Goal: Communication & Community: Answer question/provide support

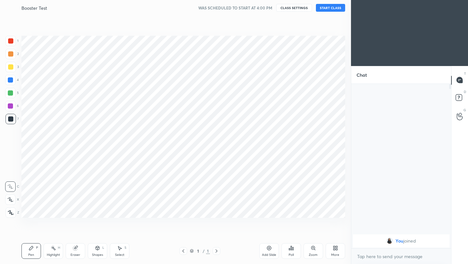
scroll to position [32305, 32202]
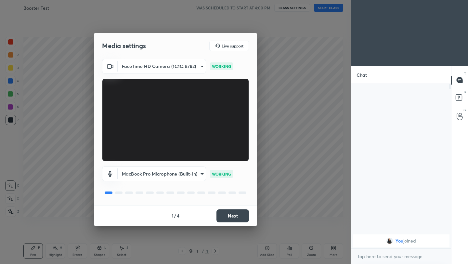
click at [239, 215] on button "Next" at bounding box center [233, 215] width 33 height 13
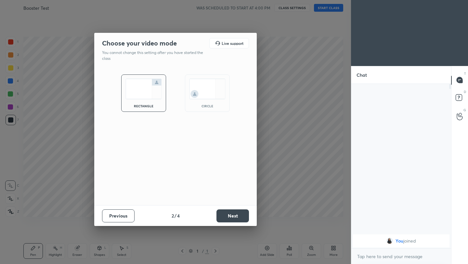
click at [239, 215] on button "Next" at bounding box center [233, 215] width 33 height 13
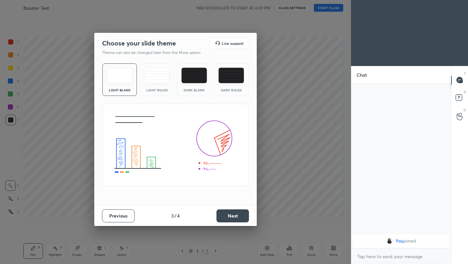
click at [239, 215] on button "Next" at bounding box center [233, 215] width 33 height 13
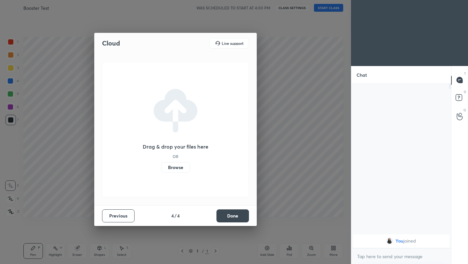
click at [239, 215] on button "Done" at bounding box center [233, 215] width 33 height 13
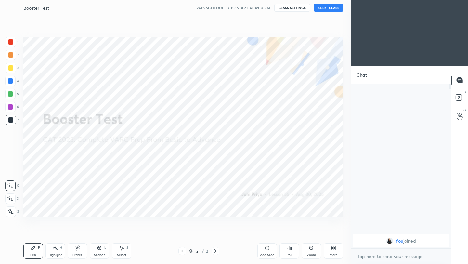
click at [328, 8] on button "START CLASS" at bounding box center [328, 8] width 29 height 8
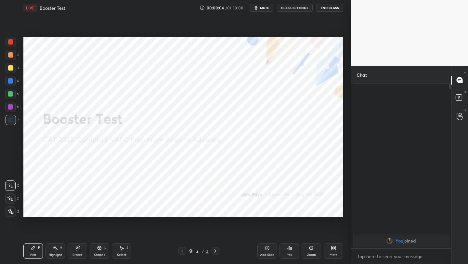
click at [264, 6] on span "mute" at bounding box center [264, 8] width 9 height 5
click at [333, 250] on icon at bounding box center [333, 248] width 5 height 5
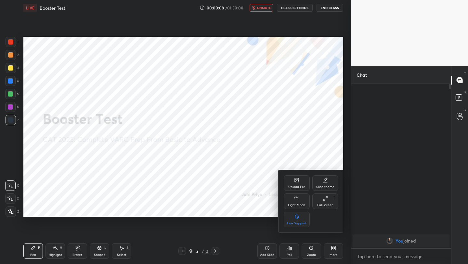
click at [298, 183] on div "Upload File" at bounding box center [297, 183] width 26 height 16
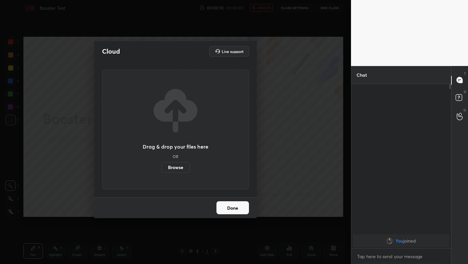
click at [174, 165] on label "Browse" at bounding box center [175, 167] width 29 height 10
click at [161, 165] on input "Browse" at bounding box center [161, 167] width 0 height 10
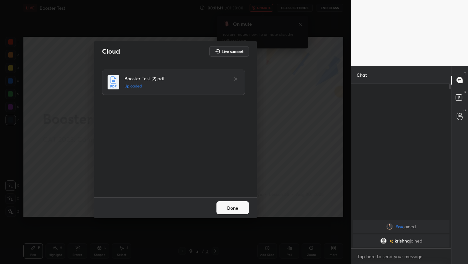
click at [232, 206] on button "Done" at bounding box center [233, 207] width 33 height 13
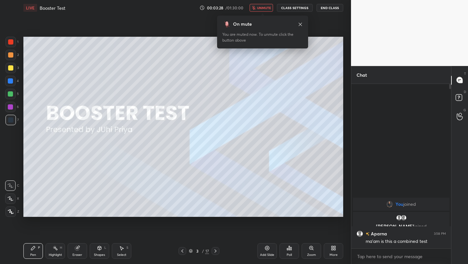
click at [268, 8] on span "unmute" at bounding box center [264, 8] width 14 height 5
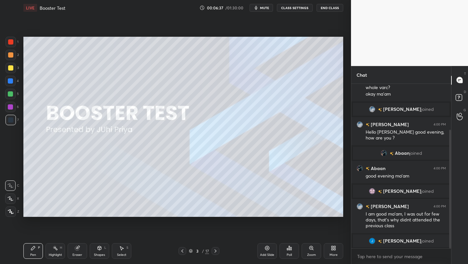
scroll to position [86, 0]
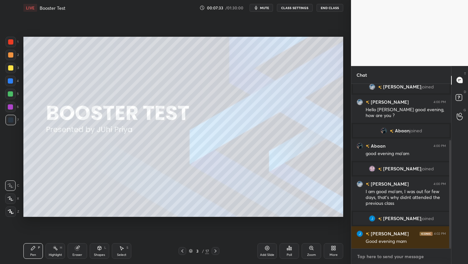
type textarea "x"
click at [365, 259] on textarea at bounding box center [401, 256] width 89 height 10
paste textarea "https://docs.google.com/document/d/19rI3teV3TnI2v4AFxO3ph-P_PMF5Q5IyCiZ3L66b8eo…"
type textarea "https://docs.google.com/document/d/19rI3teV3TnI2v4AFxO3ph-P_PMF5Q5IyCiZ3L66b8eo…"
type textarea "x"
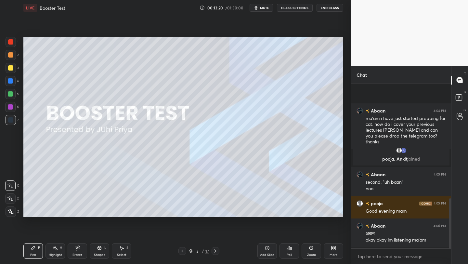
scroll to position [379, 0]
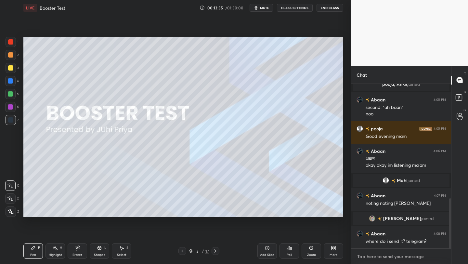
type textarea "x"
click at [387, 255] on textarea at bounding box center [401, 256] width 89 height 10
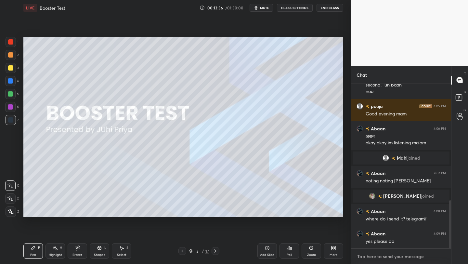
paste textarea "https://t.me/VARCwithJuhi"
type textarea "https://t.me/VARCwithJuhi"
type textarea "x"
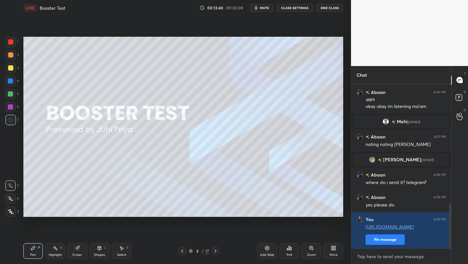
scroll to position [460, 0]
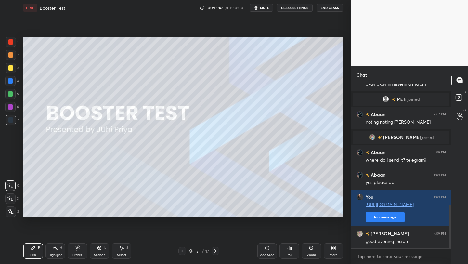
click at [216, 254] on div at bounding box center [216, 251] width 8 height 8
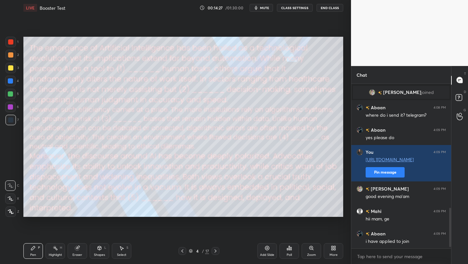
scroll to position [527, 0]
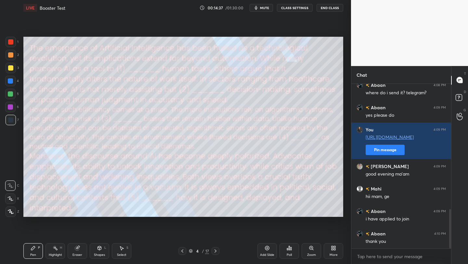
click at [268, 6] on span "mute" at bounding box center [264, 8] width 9 height 5
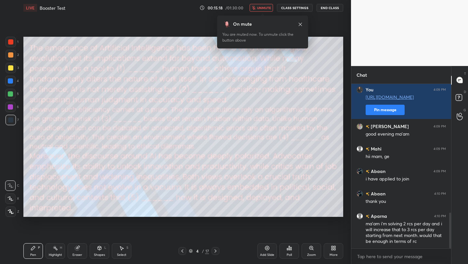
scroll to position [596, 0]
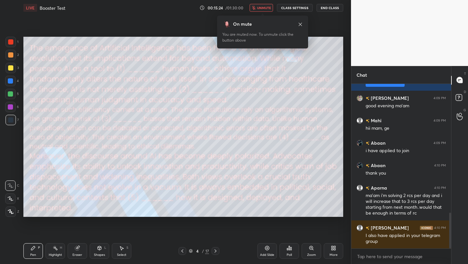
click at [260, 7] on span "unmute" at bounding box center [264, 8] width 14 height 5
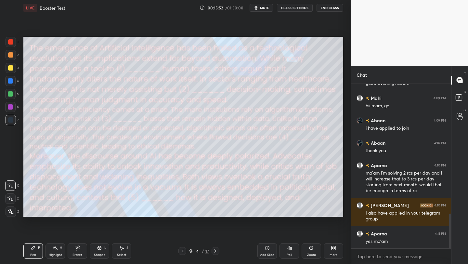
scroll to position [640, 0]
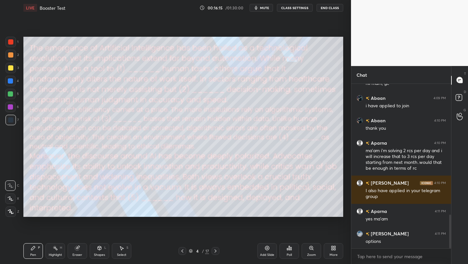
click at [259, 7] on icon "button" at bounding box center [256, 7] width 5 height 5
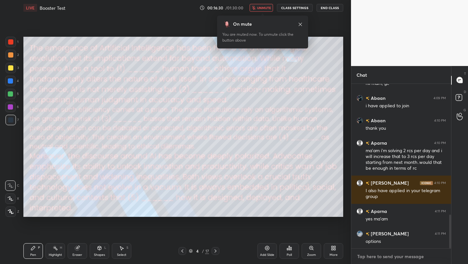
type textarea "x"
click at [375, 259] on textarea at bounding box center [401, 256] width 89 height 10
paste textarea "(1) a) replicate b) supplement c) supplant"
type textarea "(1) a) replicate b) supplement c) supplant"
type textarea "x"
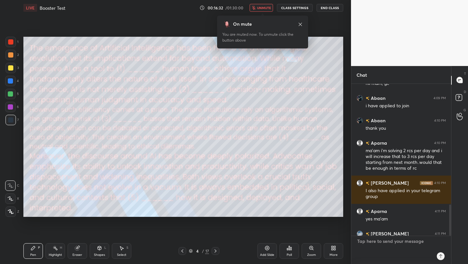
scroll to position [694, 0]
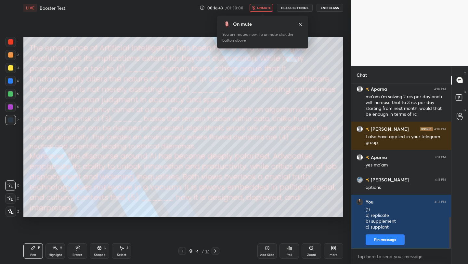
click at [262, 9] on span "unmute" at bounding box center [264, 8] width 14 height 5
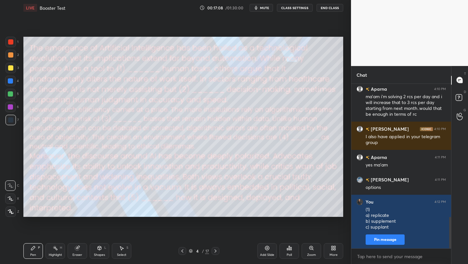
click at [265, 7] on span "mute" at bounding box center [264, 8] width 9 height 5
click at [326, 8] on button "End Class" at bounding box center [330, 8] width 27 height 8
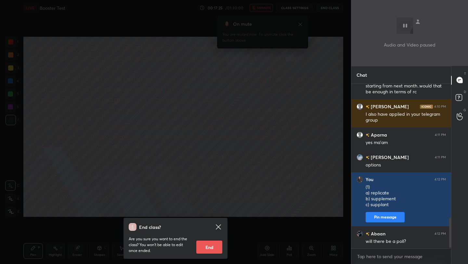
scroll to position [739, 0]
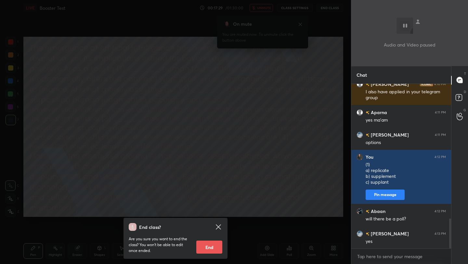
click at [289, 48] on div "End class? Are you sure you want to end the class? You won’t be able to edit on…" at bounding box center [175, 132] width 351 height 264
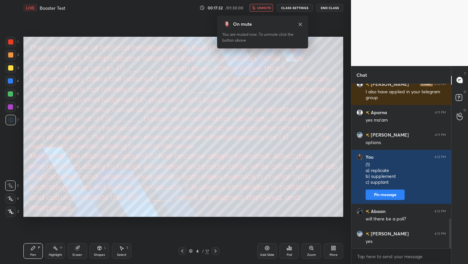
click at [263, 7] on span "unmute" at bounding box center [264, 8] width 14 height 5
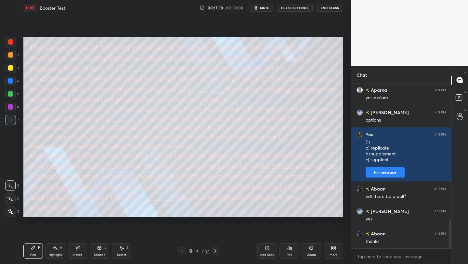
scroll to position [777, 0]
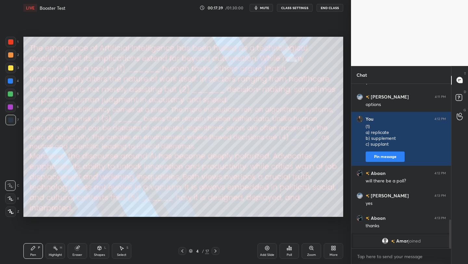
click at [288, 254] on div "Poll" at bounding box center [289, 254] width 5 height 3
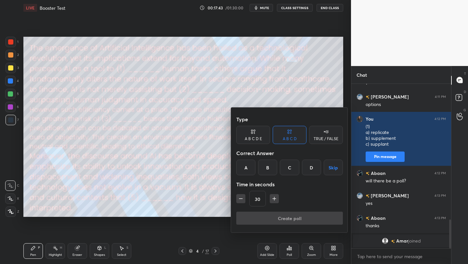
click at [267, 164] on div "B" at bounding box center [267, 168] width 19 height 16
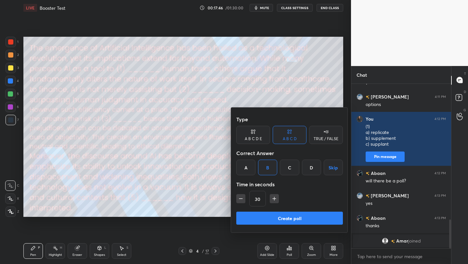
click at [285, 221] on button "Create poll" at bounding box center [289, 218] width 107 height 13
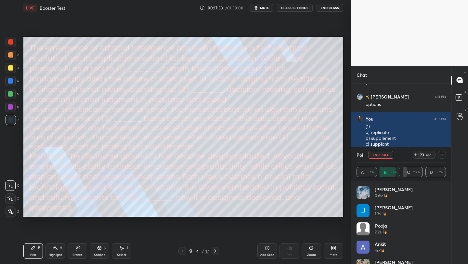
scroll to position [676, 0]
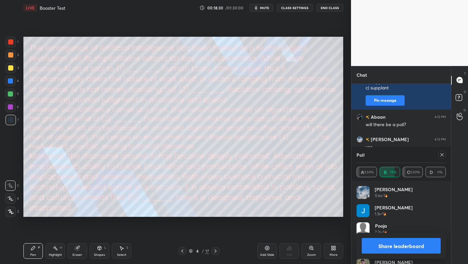
click at [443, 156] on icon at bounding box center [442, 154] width 3 height 3
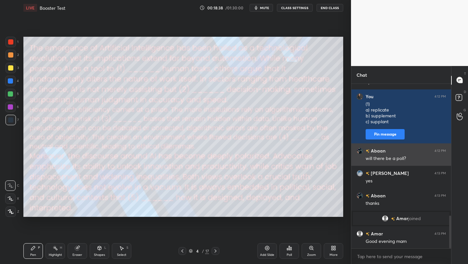
scroll to position [665, 0]
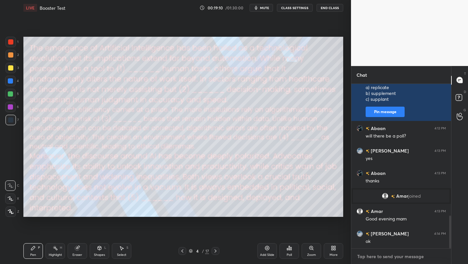
type textarea "x"
click at [376, 259] on textarea at bounding box center [401, 256] width 89 height 10
paste textarea "(2) a) dictating b) mediating c) augmenting"
type textarea "(2) a) dictating b) mediating c) augmenting"
type textarea "x"
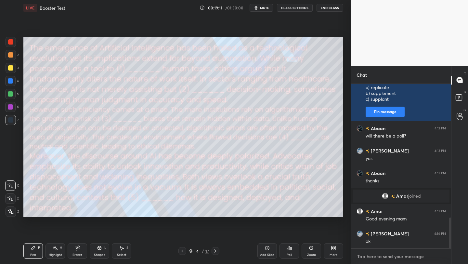
scroll to position [719, 0]
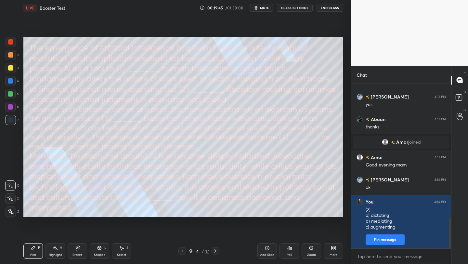
click at [289, 252] on div "Poll" at bounding box center [290, 251] width 20 height 16
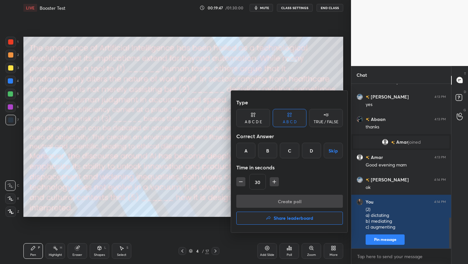
click at [253, 147] on div "A" at bounding box center [245, 151] width 19 height 16
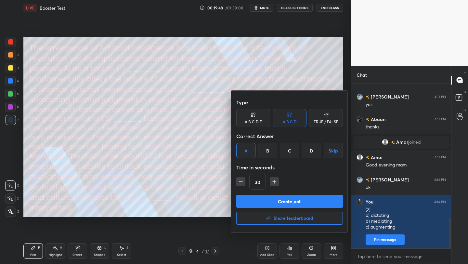
click at [287, 206] on button "Create poll" at bounding box center [289, 201] width 107 height 13
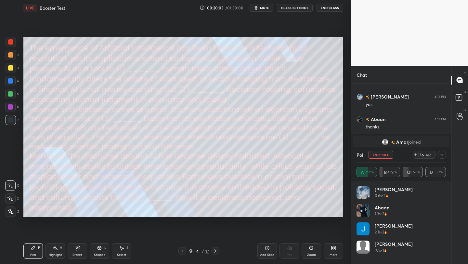
scroll to position [768, 0]
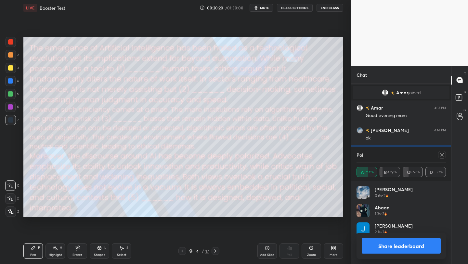
click at [442, 154] on icon at bounding box center [442, 154] width 5 height 5
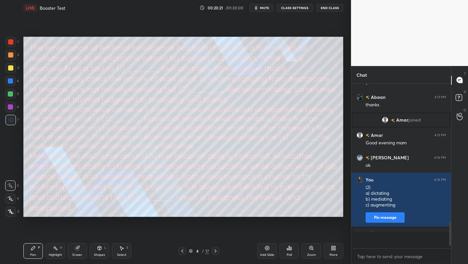
scroll to position [159, 98]
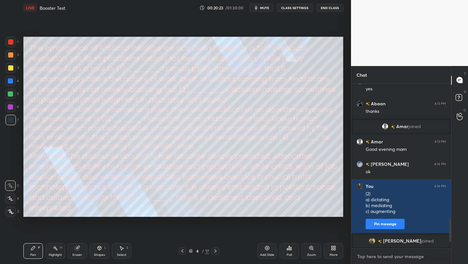
type textarea "x"
click at [385, 253] on textarea at bounding box center [401, 256] width 89 height 10
paste textarea "(3) a) entrenching b) alleviating c) disguising"
type textarea "(3) a) entrenching b) alleviating c) disguising"
type textarea "x"
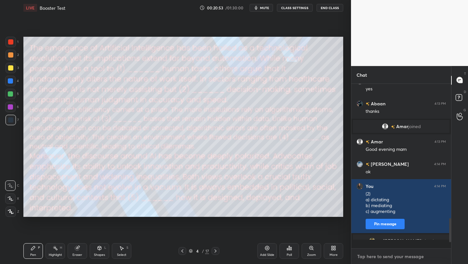
scroll to position [163, 98]
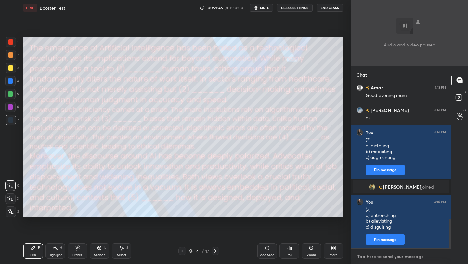
type textarea "x"
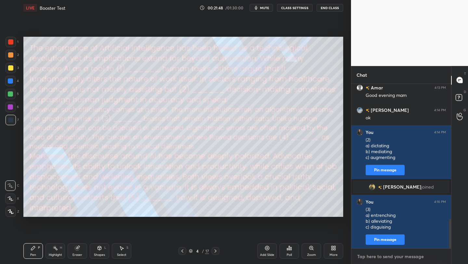
paste textarea "(3) a) entrenching b) alleviating c) disguising"
type textarea "(3) a) entrenching b) alleviating c) disguising"
type textarea "x"
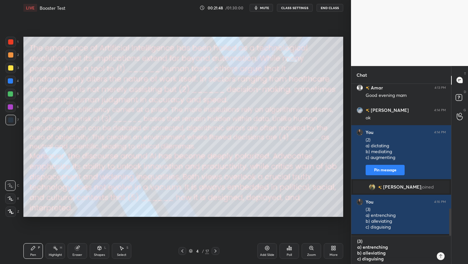
scroll to position [178, 98]
type textarea "(3) a) entrenching b) alleviating c) disguising"
type textarea "x"
drag, startPoint x: 387, startPoint y: 260, endPoint x: 354, endPoint y: 242, distance: 38.1
click at [354, 242] on div "(3) a) entrenching b) alleviating c) disguising x" at bounding box center [402, 250] width 100 height 28
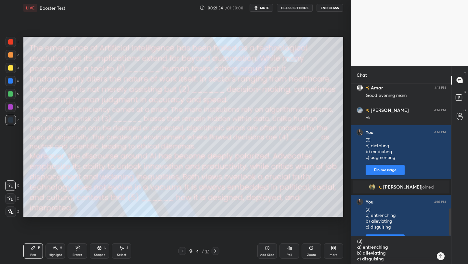
type textarea "x"
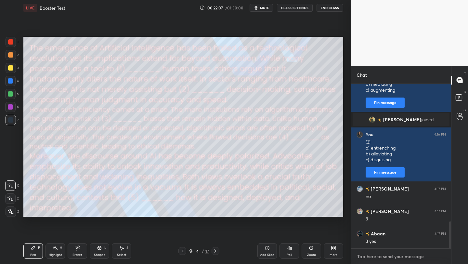
scroll to position [840, 0]
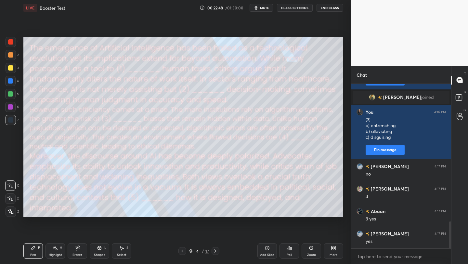
click at [289, 246] on icon at bounding box center [289, 248] width 5 height 5
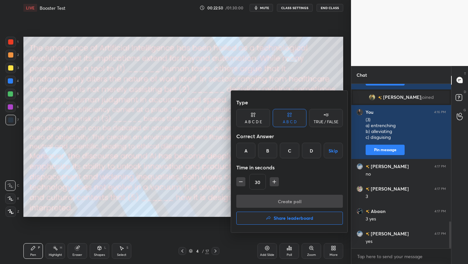
click at [291, 150] on div "C" at bounding box center [289, 151] width 19 height 16
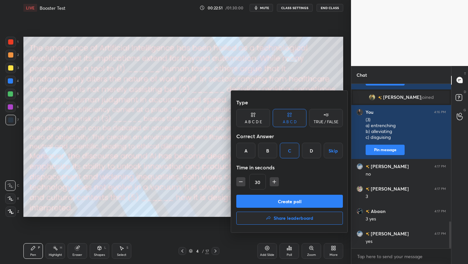
click at [306, 199] on button "Create poll" at bounding box center [289, 201] width 107 height 13
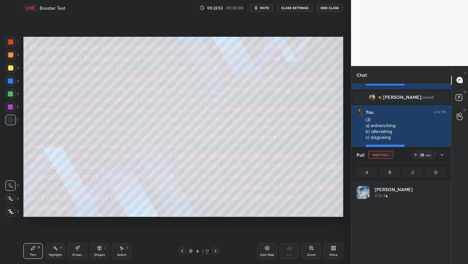
scroll to position [76, 87]
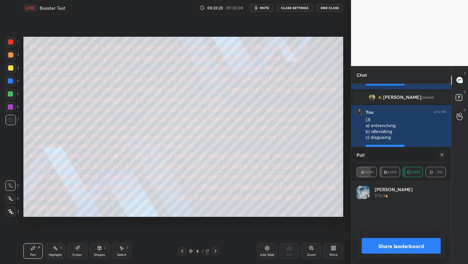
click at [442, 155] on icon at bounding box center [442, 154] width 3 height 3
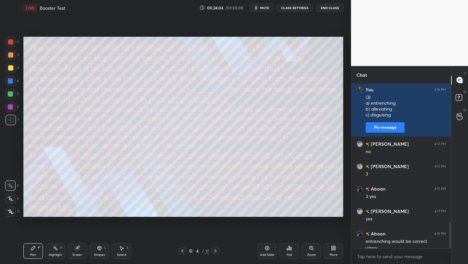
scroll to position [869, 0]
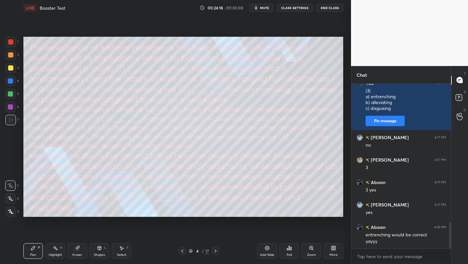
click at [269, 8] on span "mute" at bounding box center [264, 8] width 9 height 5
click at [264, 5] on button "unmute" at bounding box center [261, 8] width 23 height 8
type textarea "x"
click at [373, 257] on textarea at bounding box center [401, 256] width 89 height 10
paste textarea "(4) a) dismissed b) legitimized c) disregarded (5) a) circumscribe b) determine…"
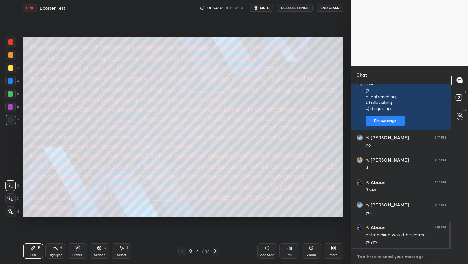
type textarea "(4) a) dismissed b) legitimized c) disregarded (5) a) circumscribe b) determine…"
type textarea "x"
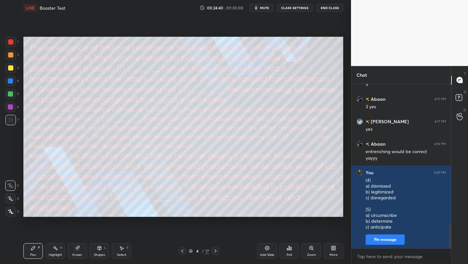
click at [269, 9] on span "mute" at bounding box center [264, 8] width 9 height 5
click at [326, 10] on button "End Class" at bounding box center [330, 8] width 27 height 8
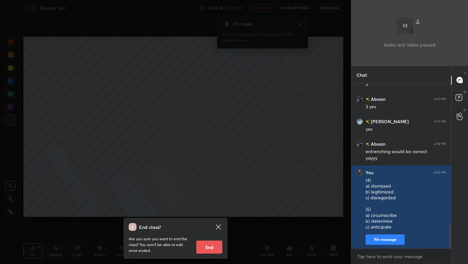
click at [283, 86] on div "End class? Are you sure you want to end the class? You won’t be able to edit on…" at bounding box center [175, 132] width 351 height 264
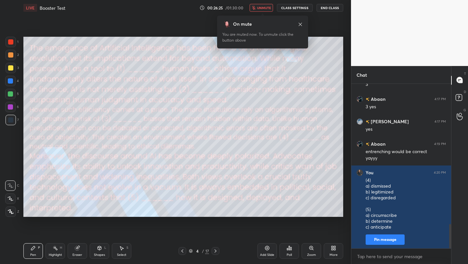
click at [266, 7] on span "unmute" at bounding box center [264, 8] width 14 height 5
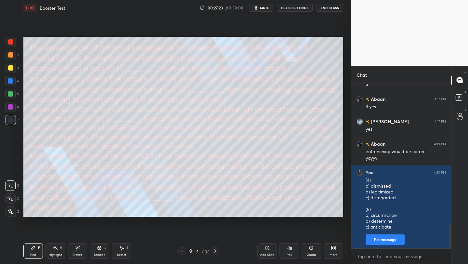
click at [291, 249] on icon at bounding box center [291, 248] width 1 height 3
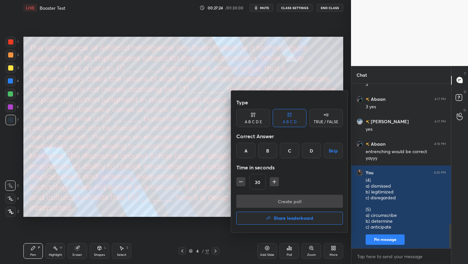
click at [273, 148] on div "B" at bounding box center [267, 151] width 19 height 16
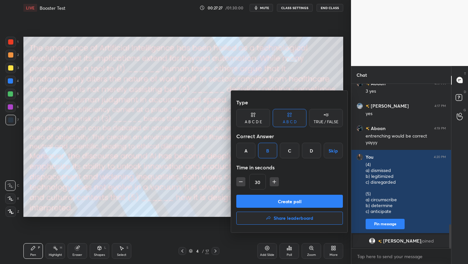
click at [281, 200] on button "Create poll" at bounding box center [289, 201] width 107 height 13
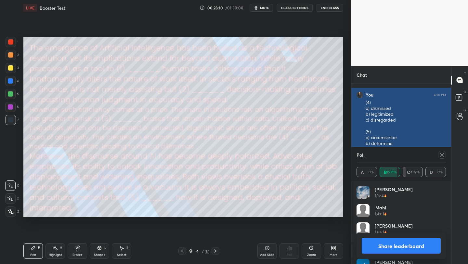
scroll to position [986, 0]
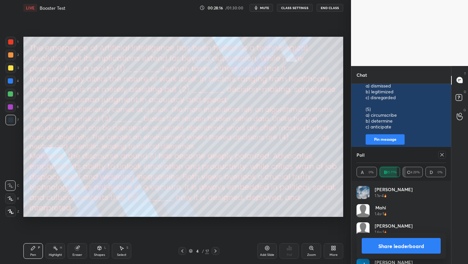
click at [443, 155] on icon at bounding box center [442, 154] width 5 height 5
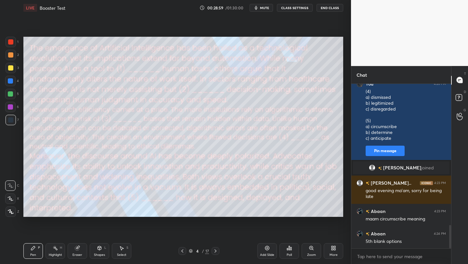
scroll to position [1003, 0]
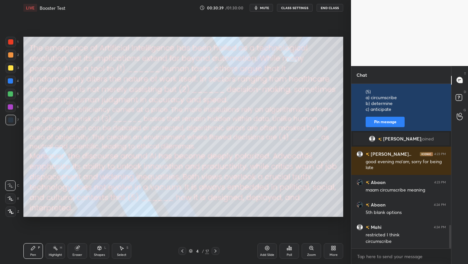
click at [289, 257] on div "Poll" at bounding box center [289, 254] width 5 height 3
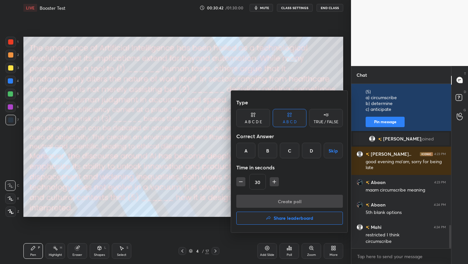
click at [267, 155] on div "B" at bounding box center [267, 151] width 19 height 16
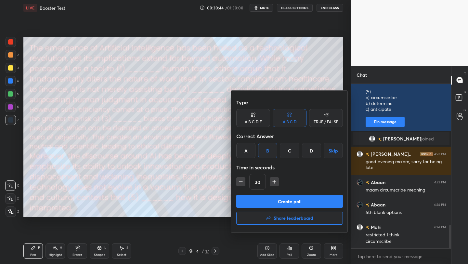
click at [276, 201] on button "Create poll" at bounding box center [289, 201] width 107 height 13
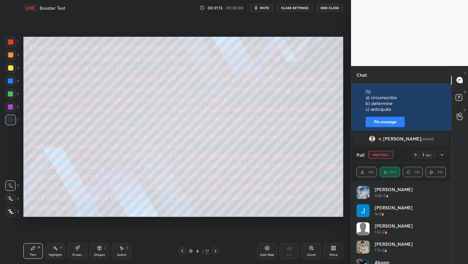
scroll to position [2, 2]
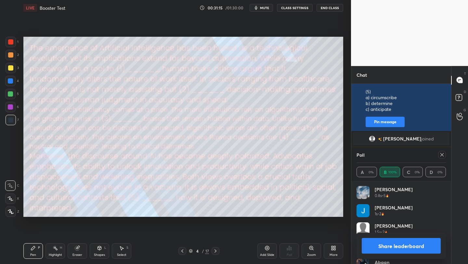
click at [401, 245] on button "Share leaderboard" at bounding box center [401, 246] width 79 height 16
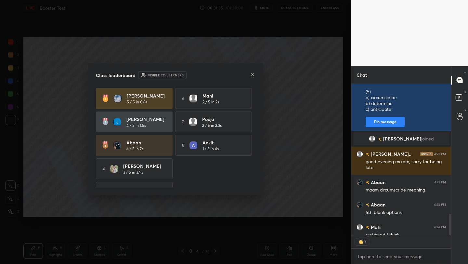
scroll to position [17, 0]
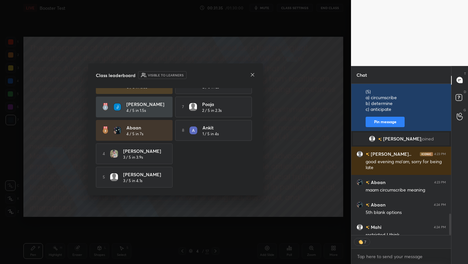
type textarea "x"
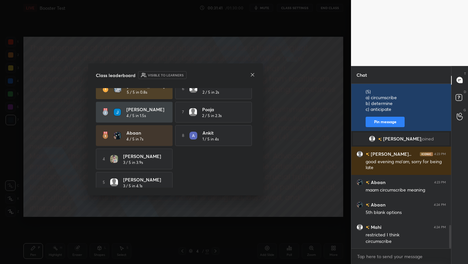
scroll to position [0, 0]
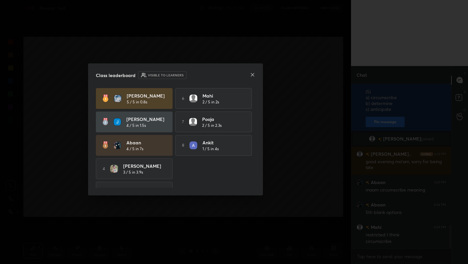
click at [252, 74] on icon at bounding box center [252, 74] width 5 height 5
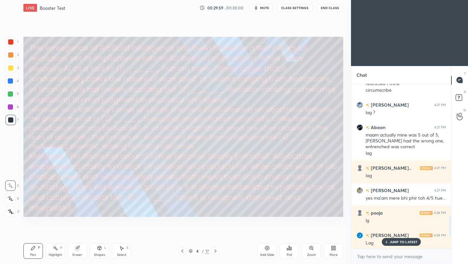
scroll to position [1092, 0]
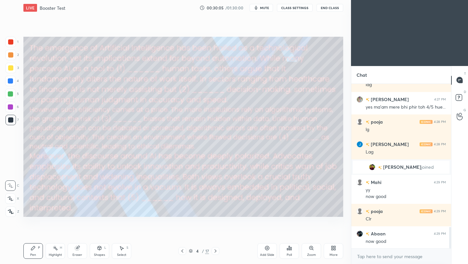
click at [216, 250] on icon at bounding box center [216, 250] width 2 height 3
type textarea "x"
click at [373, 259] on textarea at bounding box center [401, 256] width 89 height 10
paste textarea "(1) a) subsumed b) eradicated c) diluted (2) a) reconcile b) sever c) undermine…"
type textarea "(1) a) subsumed b) eradicated c) diluted (2) a) reconcile b) sever c) undermine…"
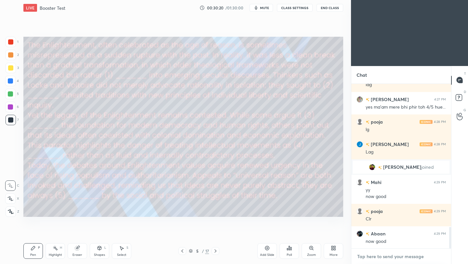
type textarea "x"
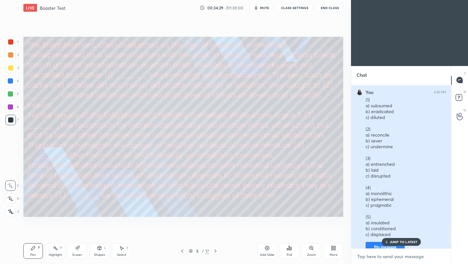
scroll to position [1292, 0]
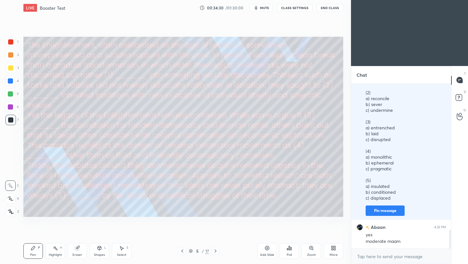
click at [293, 253] on div "Poll" at bounding box center [290, 251] width 20 height 16
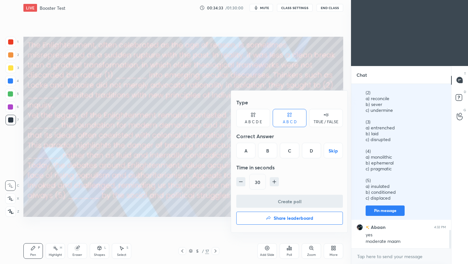
click at [394, 106] on div at bounding box center [234, 132] width 468 height 264
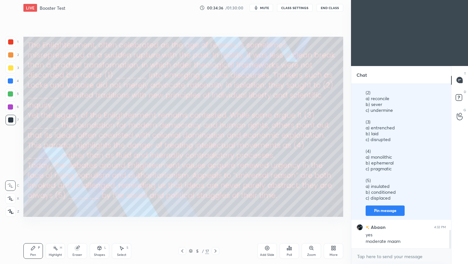
click at [289, 250] on icon at bounding box center [289, 248] width 5 height 5
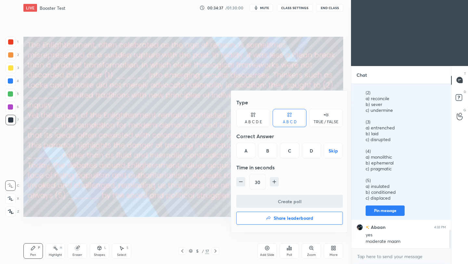
click at [245, 148] on div "A" at bounding box center [245, 151] width 19 height 16
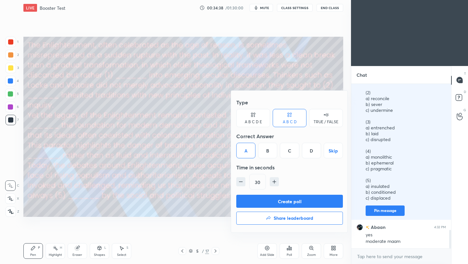
click at [271, 198] on button "Create poll" at bounding box center [289, 201] width 107 height 13
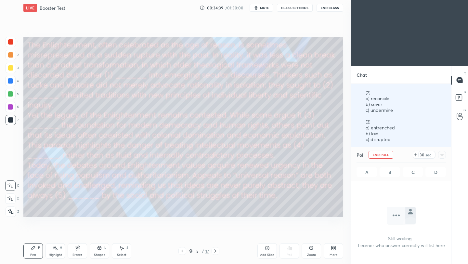
scroll to position [144, 98]
click at [265, 10] on button "mute" at bounding box center [261, 8] width 23 height 8
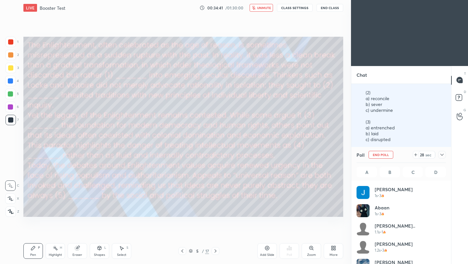
scroll to position [76, 87]
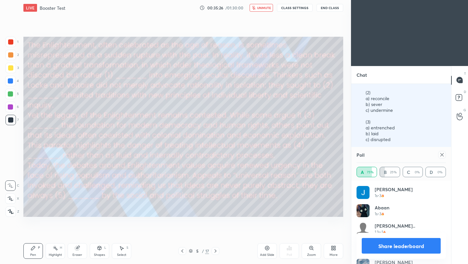
click at [442, 153] on icon at bounding box center [442, 154] width 5 height 5
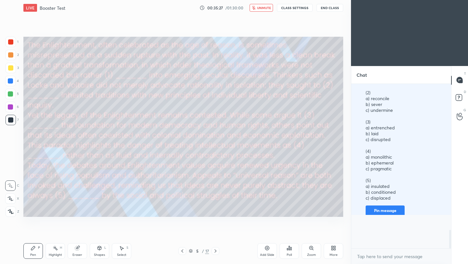
scroll to position [175, 98]
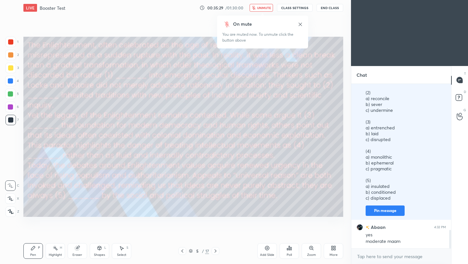
click at [264, 7] on span "unmute" at bounding box center [264, 8] width 14 height 5
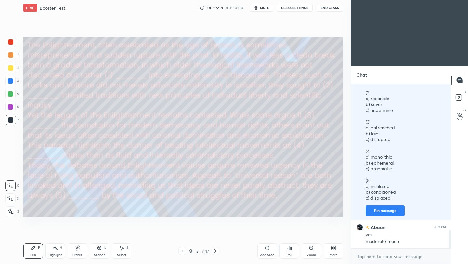
click at [289, 249] on icon at bounding box center [289, 248] width 1 height 4
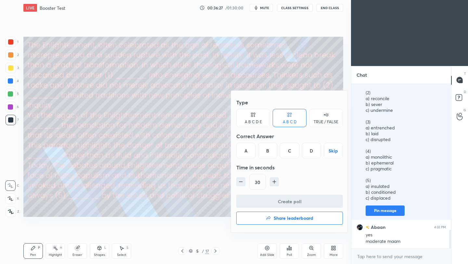
click at [272, 150] on div "B" at bounding box center [267, 151] width 19 height 16
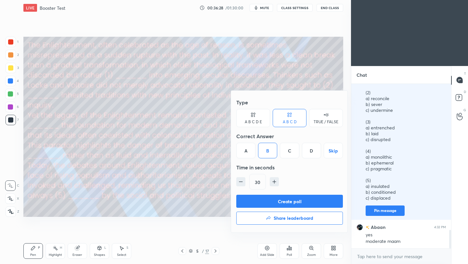
click at [249, 144] on div "A" at bounding box center [245, 151] width 19 height 16
click at [283, 200] on button "Create poll" at bounding box center [289, 201] width 107 height 13
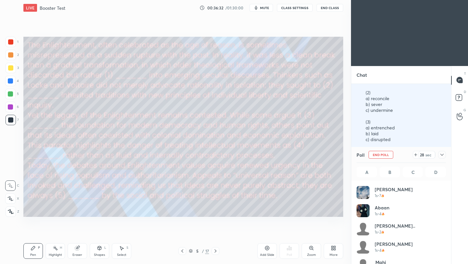
scroll to position [76, 87]
click at [262, 7] on span "mute" at bounding box center [264, 8] width 9 height 5
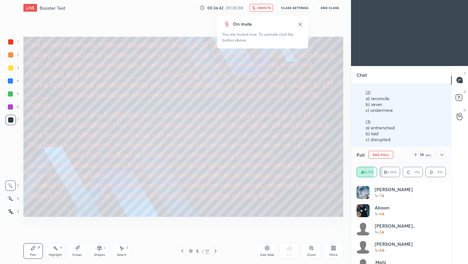
click at [262, 7] on span "unmute" at bounding box center [264, 8] width 14 height 5
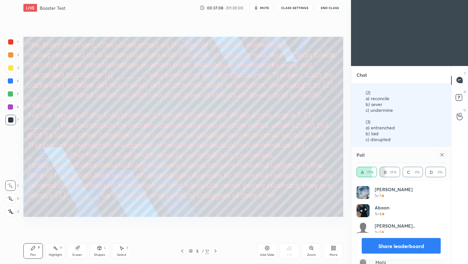
click at [440, 156] on icon at bounding box center [442, 154] width 5 height 5
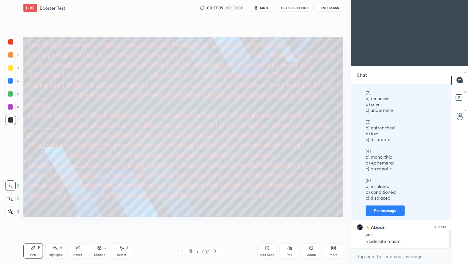
scroll to position [2, 2]
click at [288, 254] on div "Poll" at bounding box center [289, 254] width 5 height 3
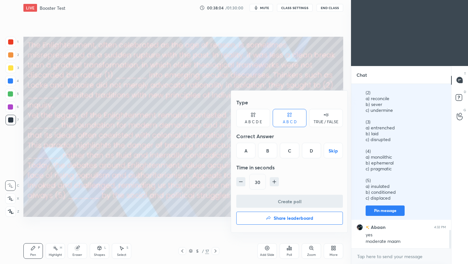
click at [272, 150] on div "B" at bounding box center [267, 151] width 19 height 16
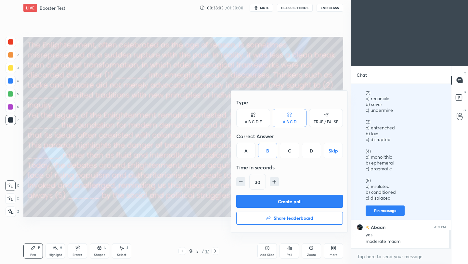
click at [280, 203] on button "Create poll" at bounding box center [289, 201] width 107 height 13
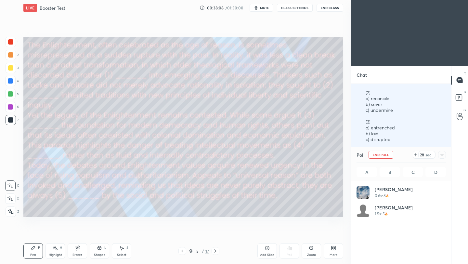
scroll to position [76, 87]
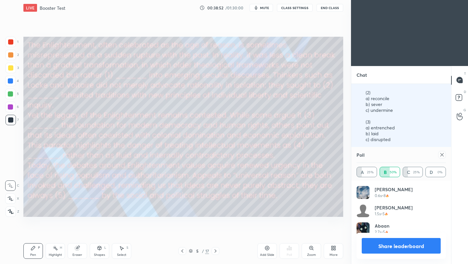
click at [442, 154] on icon at bounding box center [442, 154] width 5 height 5
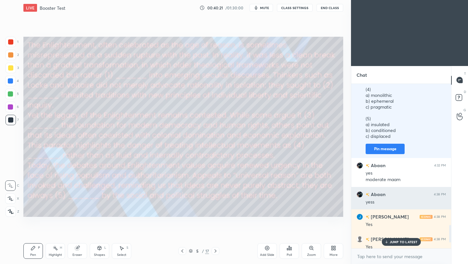
scroll to position [1346, 0]
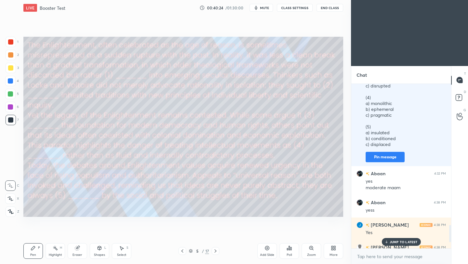
click at [286, 254] on div "Poll" at bounding box center [290, 251] width 20 height 16
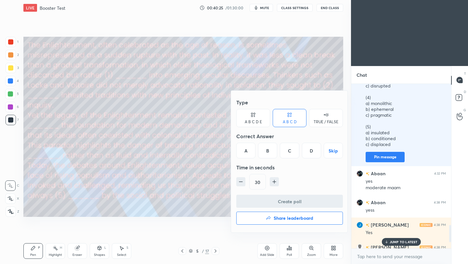
click at [246, 150] on div "A" at bounding box center [245, 151] width 19 height 16
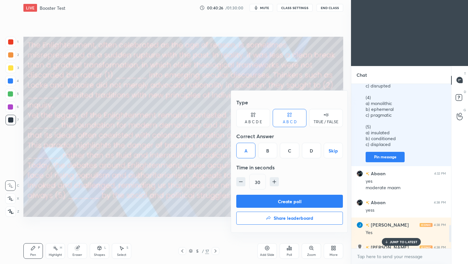
click at [304, 203] on button "Create poll" at bounding box center [289, 201] width 107 height 13
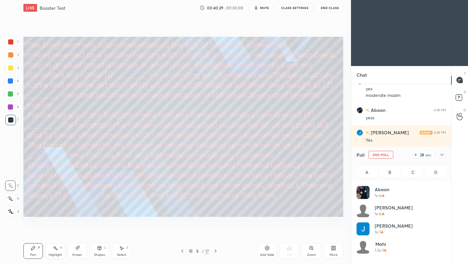
scroll to position [76, 87]
click at [269, 6] on span "mute" at bounding box center [264, 8] width 9 height 5
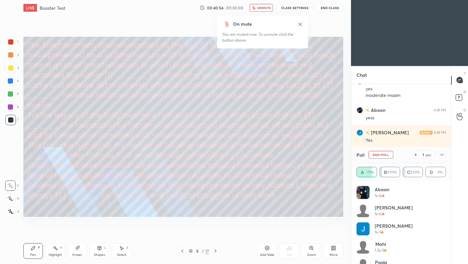
click at [270, 6] on span "unmute" at bounding box center [264, 8] width 14 height 5
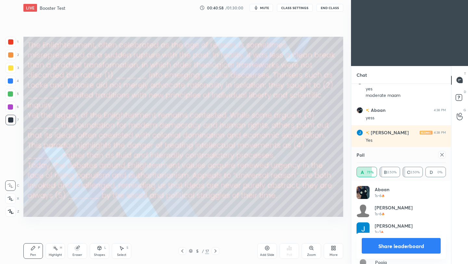
click at [442, 155] on icon at bounding box center [442, 154] width 3 height 3
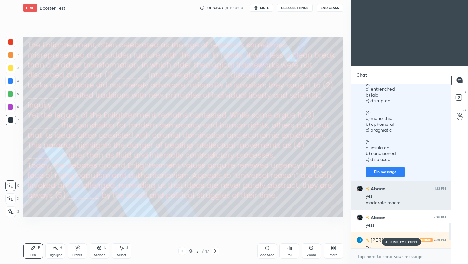
scroll to position [1325, 0]
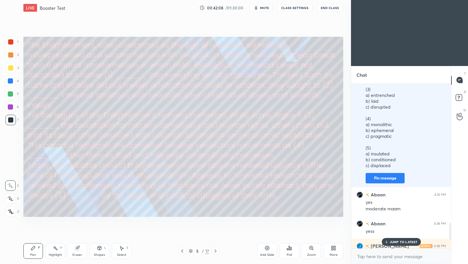
click at [288, 246] on icon at bounding box center [289, 248] width 5 height 5
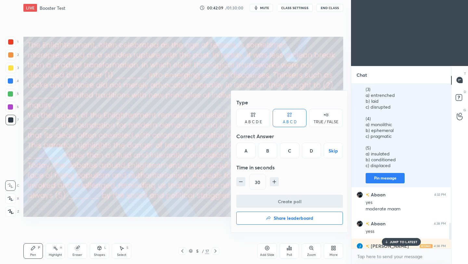
click at [266, 151] on div "B" at bounding box center [267, 151] width 19 height 16
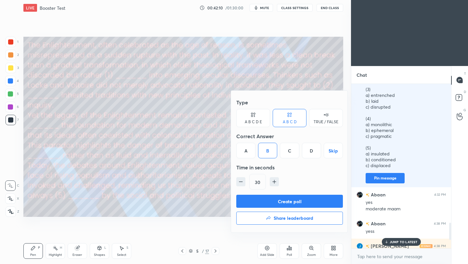
click at [285, 200] on button "Create poll" at bounding box center [289, 201] width 107 height 13
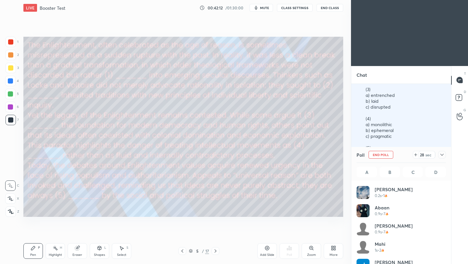
scroll to position [76, 87]
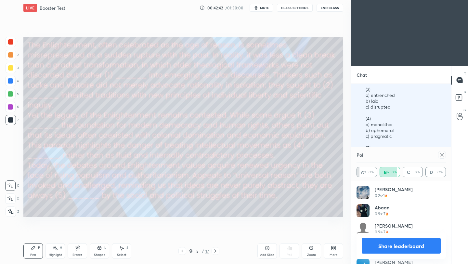
click at [383, 246] on button "Share leaderboard" at bounding box center [401, 246] width 79 height 16
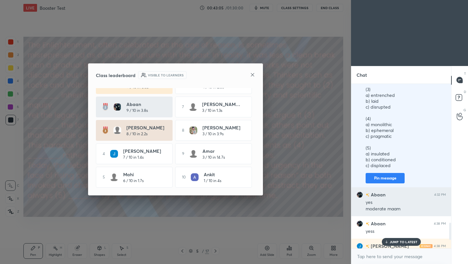
scroll to position [1404, 0]
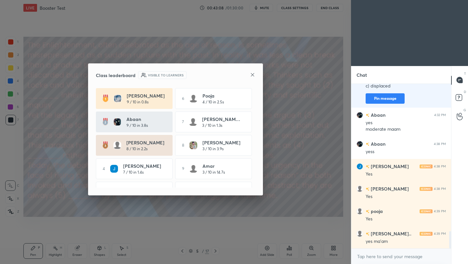
click at [254, 73] on icon at bounding box center [252, 74] width 5 height 5
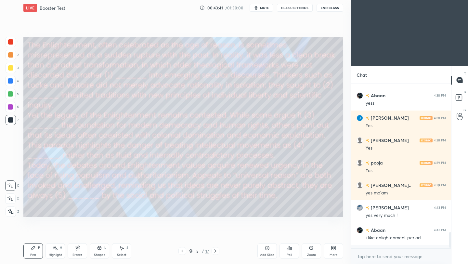
scroll to position [1449, 0]
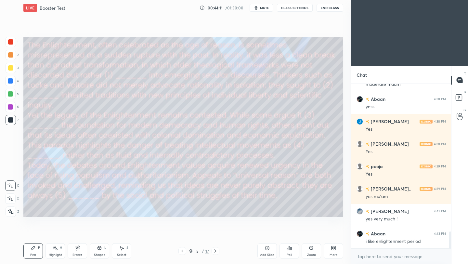
click at [214, 252] on icon at bounding box center [215, 251] width 5 height 5
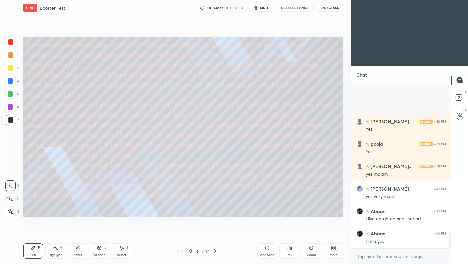
scroll to position [1539, 0]
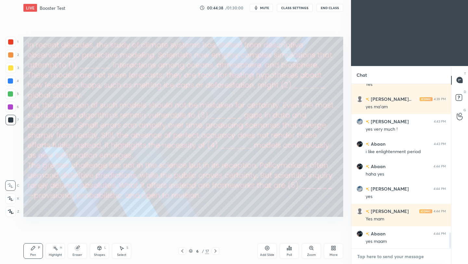
type textarea "x"
click at [411, 256] on textarea at bounding box center [401, 256] width 89 height 10
paste textarea "(1) a) replicate b) integrate c) isolate (2) a) destabilize b) consolidate c) h…"
type textarea "(1) a) replicate b) integrate c) isolate (2) a) destabilize b) consolidate c) h…"
type textarea "x"
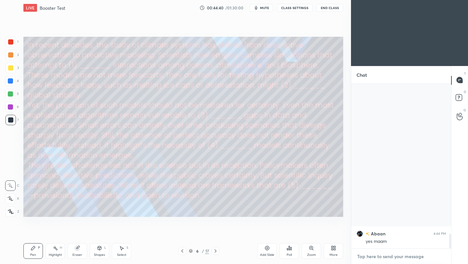
scroll to position [1710, 0]
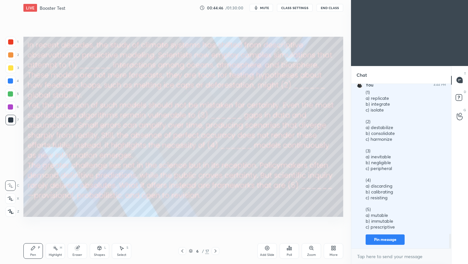
click at [262, 8] on span "mute" at bounding box center [264, 8] width 9 height 5
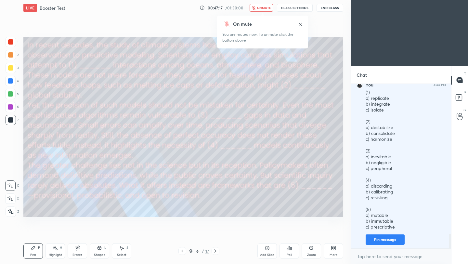
scroll to position [1726, 0]
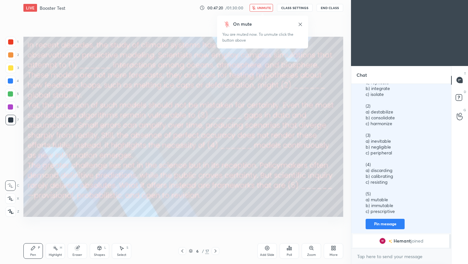
click at [264, 8] on span "unmute" at bounding box center [264, 8] width 14 height 5
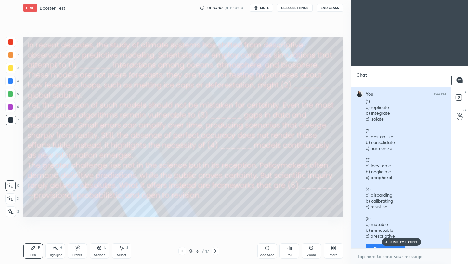
scroll to position [1040, 0]
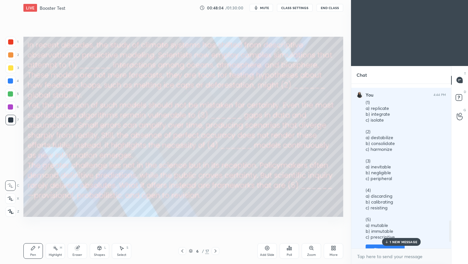
click at [289, 252] on div "Poll" at bounding box center [290, 251] width 20 height 16
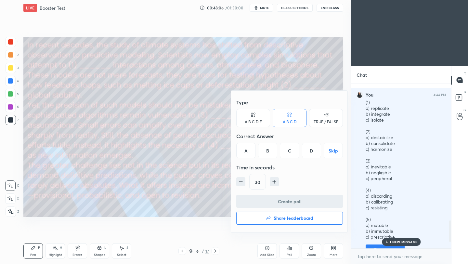
click at [272, 152] on div "B" at bounding box center [267, 151] width 19 height 16
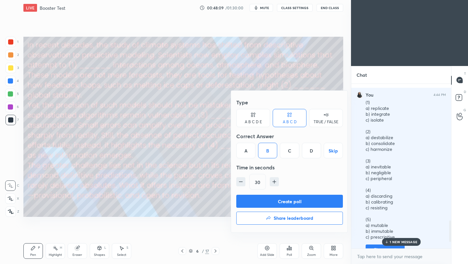
click at [399, 242] on div at bounding box center [234, 132] width 468 height 264
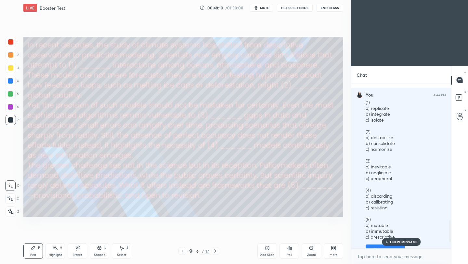
click at [398, 242] on p "1 NEW MESSAGE" at bounding box center [404, 242] width 28 height 4
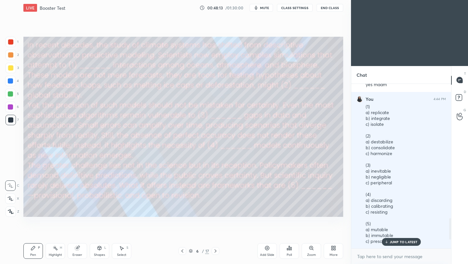
scroll to position [1104, 0]
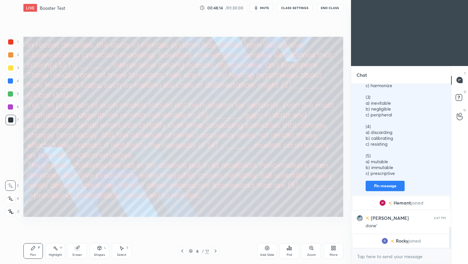
click at [291, 252] on div "Poll" at bounding box center [290, 251] width 20 height 16
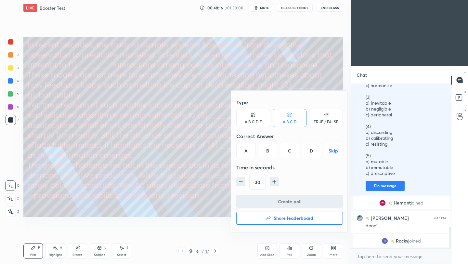
click at [214, 166] on div at bounding box center [234, 132] width 468 height 264
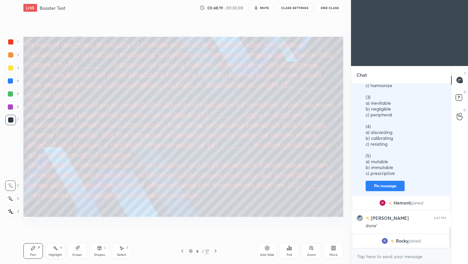
click at [291, 249] on icon at bounding box center [291, 248] width 1 height 3
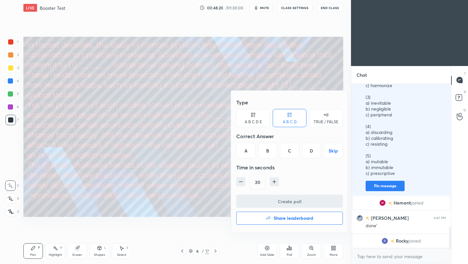
click at [264, 152] on div "B" at bounding box center [267, 151] width 19 height 16
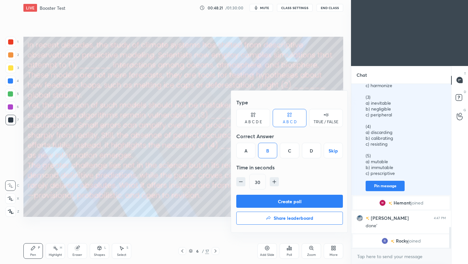
click at [289, 199] on button "Create poll" at bounding box center [289, 201] width 107 height 13
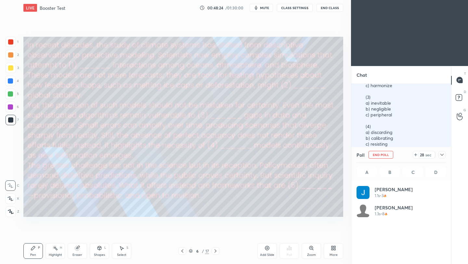
scroll to position [76, 87]
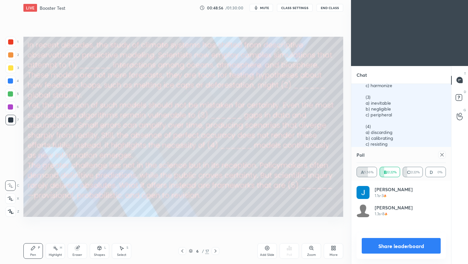
click at [442, 155] on icon at bounding box center [442, 154] width 3 height 3
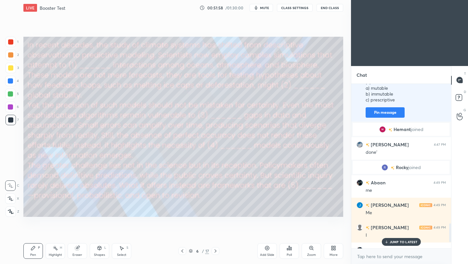
scroll to position [1272, 0]
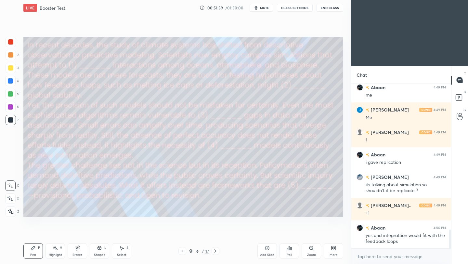
click at [286, 253] on div "Poll" at bounding box center [290, 251] width 20 height 16
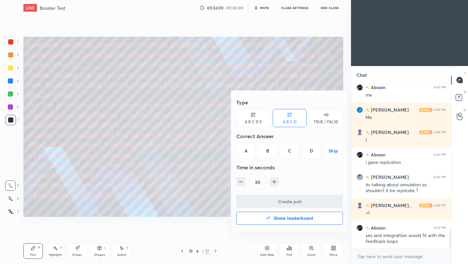
click at [250, 148] on div "A" at bounding box center [245, 151] width 19 height 16
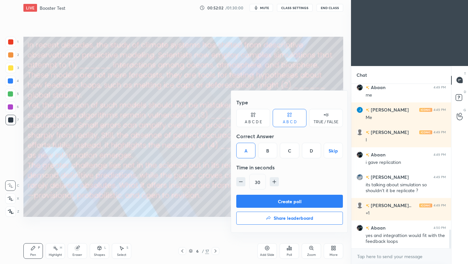
click at [289, 201] on button "Create poll" at bounding box center [289, 201] width 107 height 13
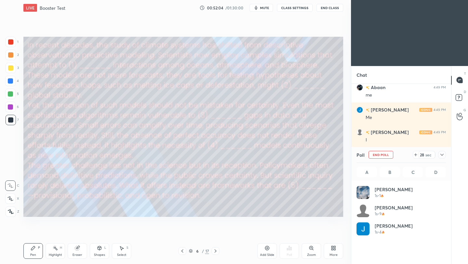
scroll to position [76, 87]
click at [266, 6] on span "mute" at bounding box center [264, 8] width 9 height 5
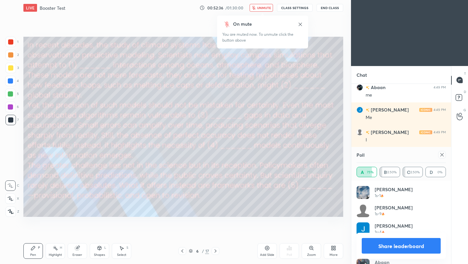
click at [266, 6] on span "unmute" at bounding box center [264, 8] width 14 height 5
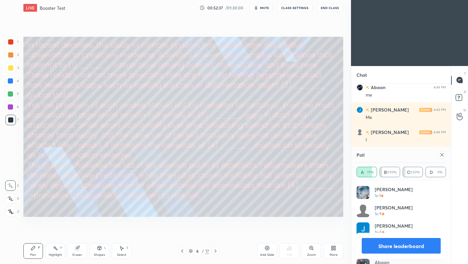
click at [442, 156] on icon at bounding box center [442, 154] width 5 height 5
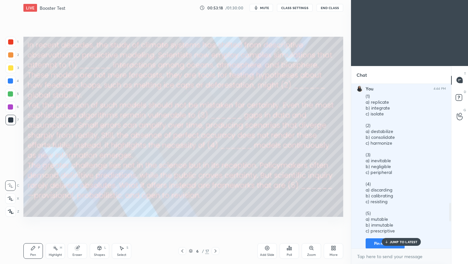
scroll to position [1047, 0]
click at [286, 253] on div "Poll" at bounding box center [290, 251] width 20 height 16
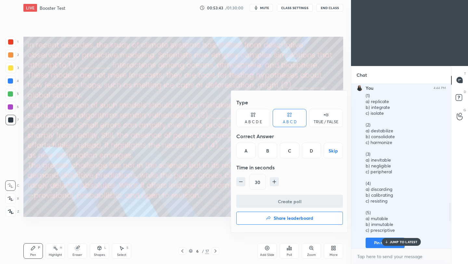
click at [246, 149] on div "A" at bounding box center [245, 151] width 19 height 16
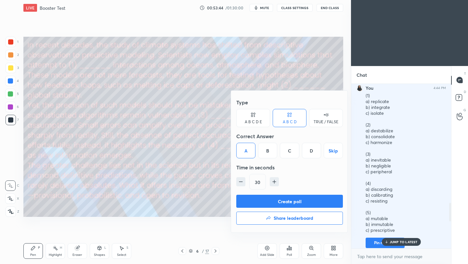
click at [293, 201] on button "Create poll" at bounding box center [289, 201] width 107 height 13
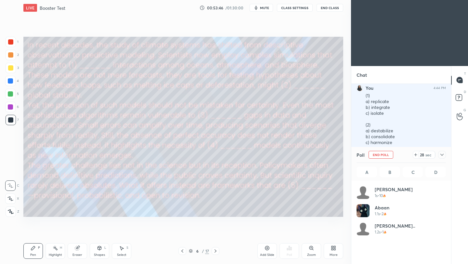
scroll to position [76, 87]
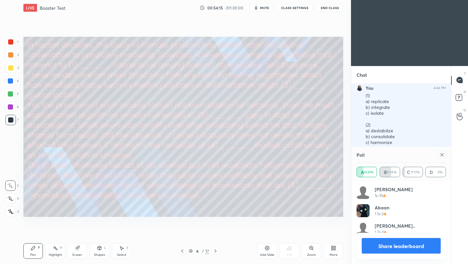
click at [442, 155] on icon at bounding box center [442, 154] width 5 height 5
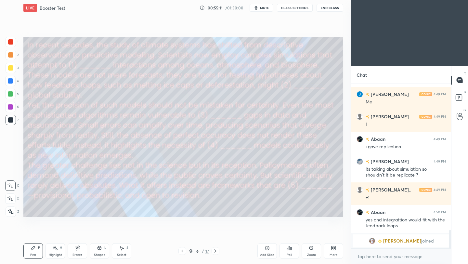
scroll to position [1311, 0]
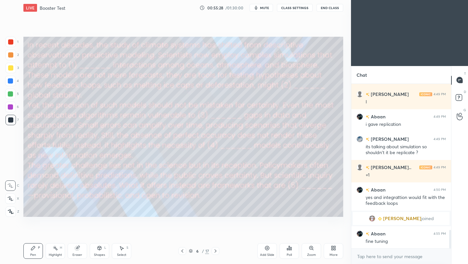
click at [289, 251] on div "Poll" at bounding box center [290, 251] width 20 height 16
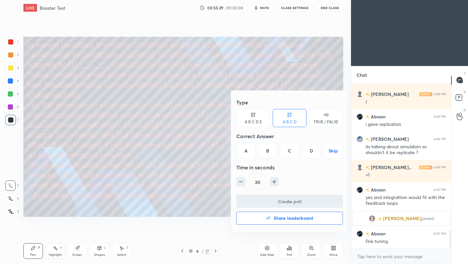
click at [213, 140] on div at bounding box center [234, 132] width 468 height 264
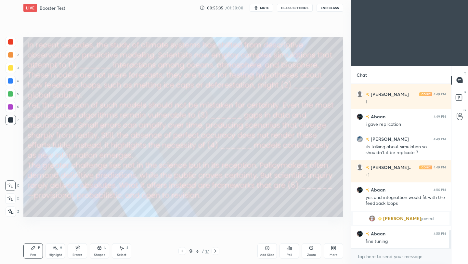
click at [293, 255] on div "Poll" at bounding box center [290, 251] width 20 height 16
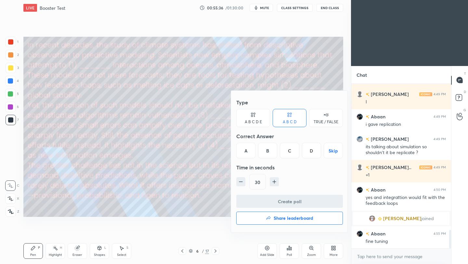
click at [271, 150] on div "B" at bounding box center [267, 151] width 19 height 16
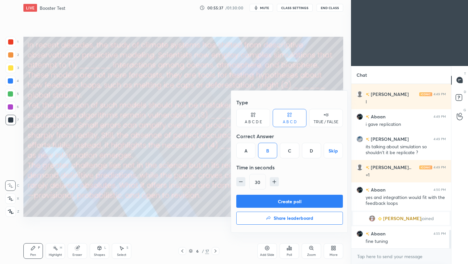
click at [297, 198] on button "Create poll" at bounding box center [289, 201] width 107 height 13
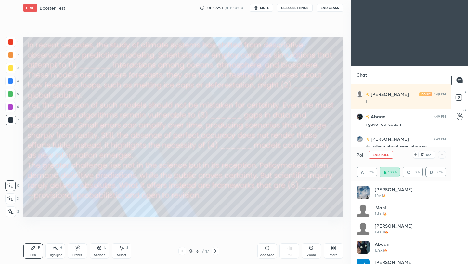
scroll to position [2, 2]
click at [268, 7] on span "mute" at bounding box center [264, 8] width 9 height 5
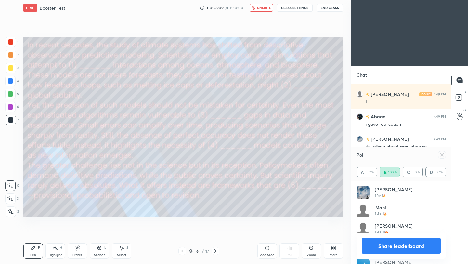
scroll to position [1344, 0]
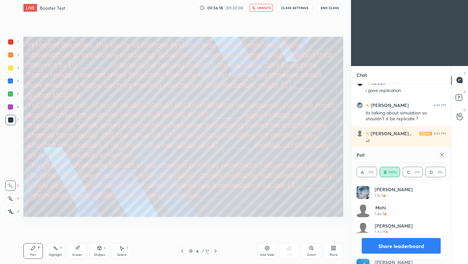
click at [444, 152] on icon at bounding box center [442, 154] width 5 height 5
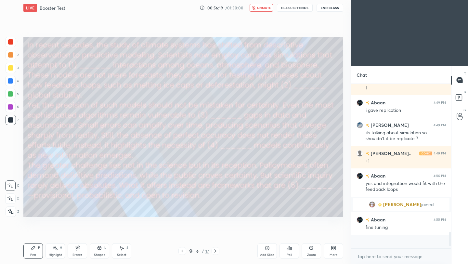
scroll to position [178, 98]
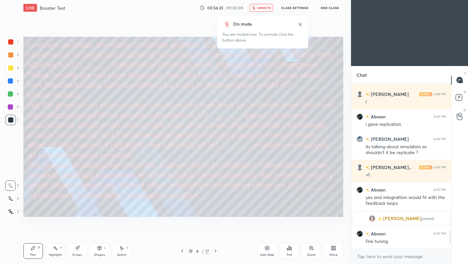
click at [264, 7] on span "unmute" at bounding box center [264, 8] width 14 height 5
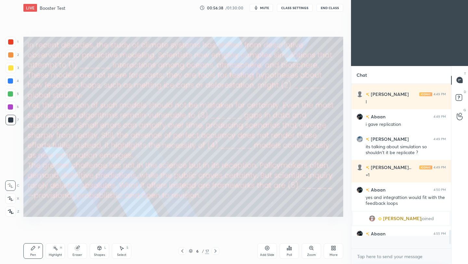
scroll to position [1311, 0]
click at [264, 9] on span "mute" at bounding box center [264, 8] width 9 height 5
click at [264, 9] on span "unmute" at bounding box center [264, 8] width 14 height 5
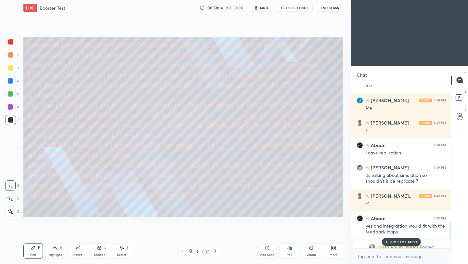
scroll to position [1333, 0]
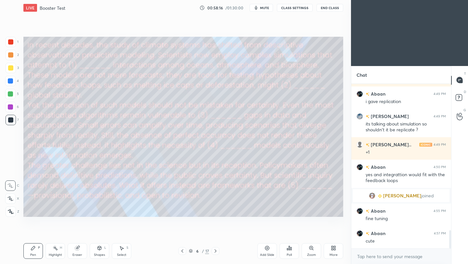
click at [284, 256] on div "Poll" at bounding box center [290, 251] width 20 height 16
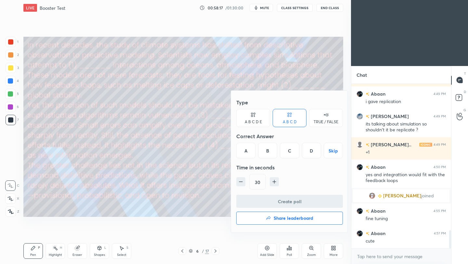
click at [247, 148] on div "A" at bounding box center [245, 151] width 19 height 16
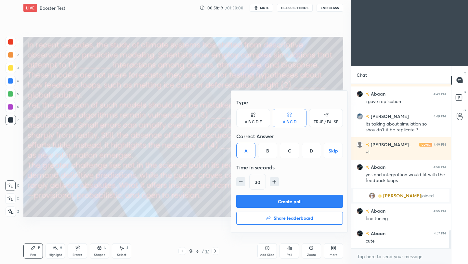
click at [306, 200] on button "Create poll" at bounding box center [289, 201] width 107 height 13
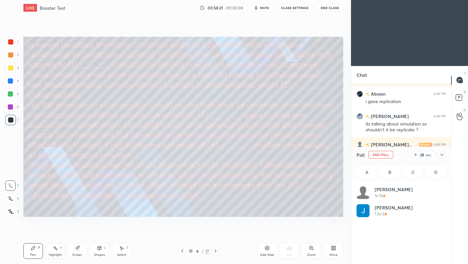
scroll to position [76, 87]
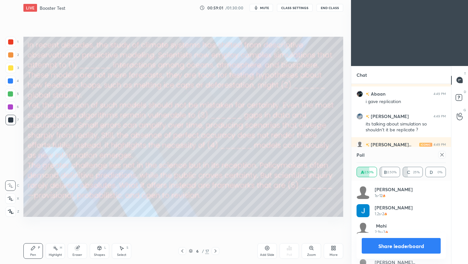
click at [401, 245] on button "Share leaderboard" at bounding box center [401, 246] width 79 height 16
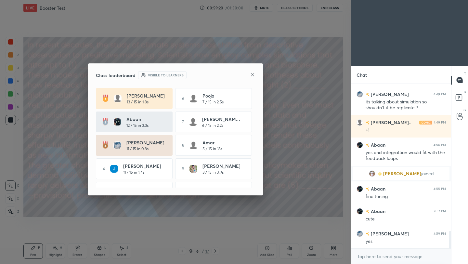
scroll to position [1378, 0]
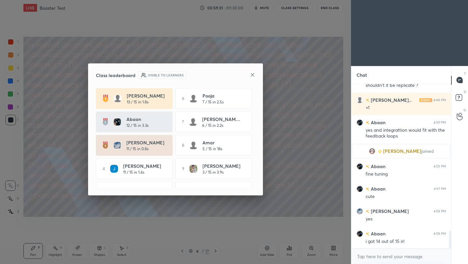
click at [252, 76] on icon at bounding box center [252, 74] width 5 height 5
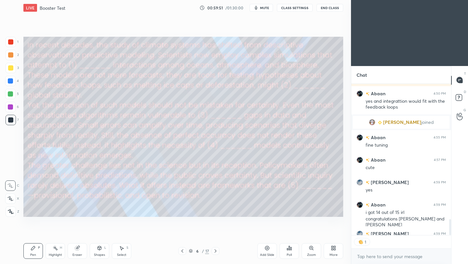
scroll to position [163, 98]
click at [218, 251] on icon at bounding box center [215, 251] width 5 height 5
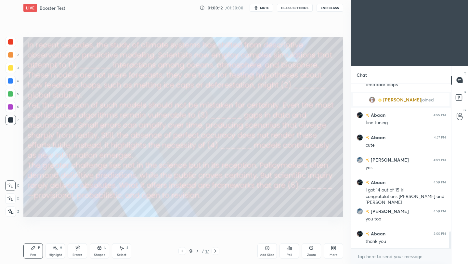
click at [218, 251] on icon at bounding box center [215, 251] width 5 height 5
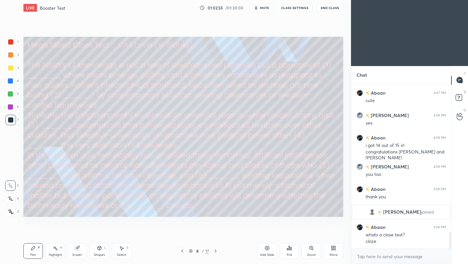
scroll to position [1484, 0]
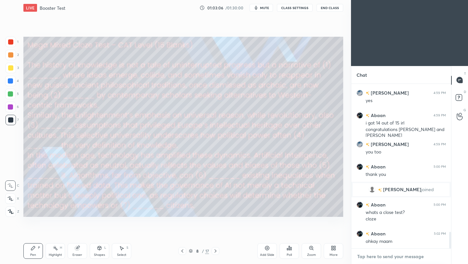
type textarea "x"
click at [372, 261] on textarea at bounding box center [401, 256] width 89 height 10
paste textarea "(1) a) continuity b) disruption c) equilibrium (2) a) revived b) eradicated c) …"
type textarea "(1) a) continuity b) disruption c) equilibrium (2) a) revived b) eradicated c) …"
type textarea "x"
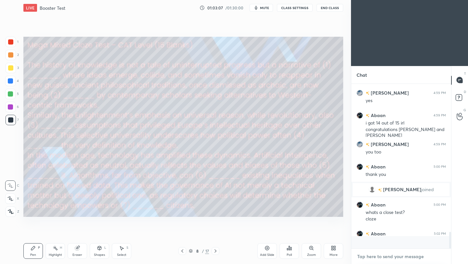
scroll to position [1714, 0]
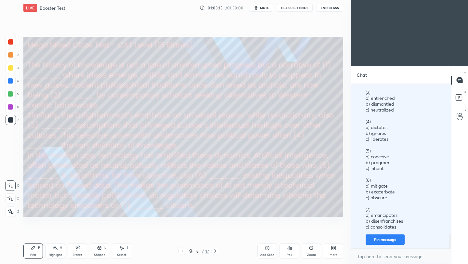
click at [262, 8] on span "mute" at bounding box center [264, 8] width 9 height 5
click at [331, 8] on button "End Class" at bounding box center [330, 8] width 27 height 8
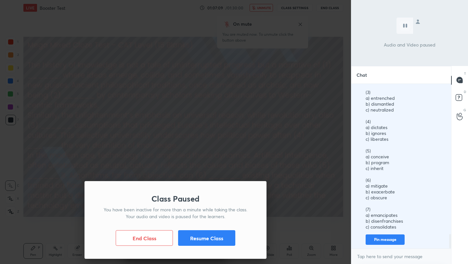
click at [217, 238] on button "Resume Class" at bounding box center [206, 238] width 57 height 16
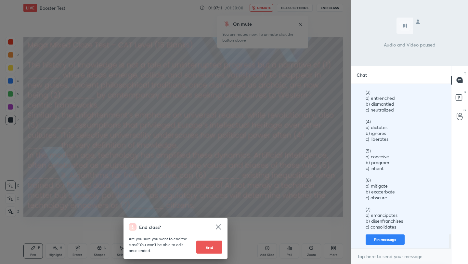
click at [252, 141] on div "End class? Are you sure you want to end the class? You won’t be able to edit on…" at bounding box center [175, 132] width 351 height 264
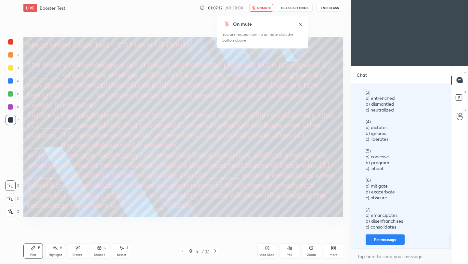
click at [267, 7] on span "unmute" at bounding box center [264, 8] width 14 height 5
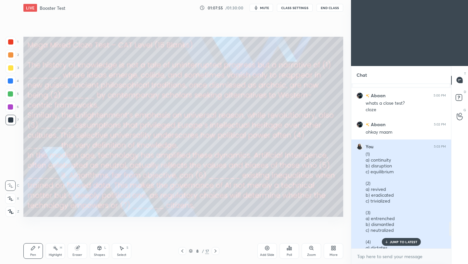
scroll to position [1736, 0]
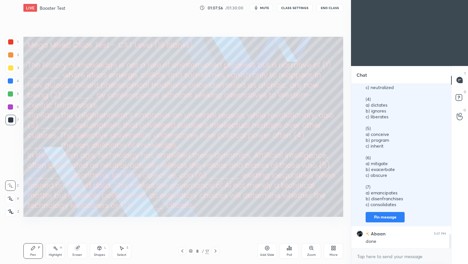
click at [288, 251] on div "Poll" at bounding box center [290, 251] width 20 height 16
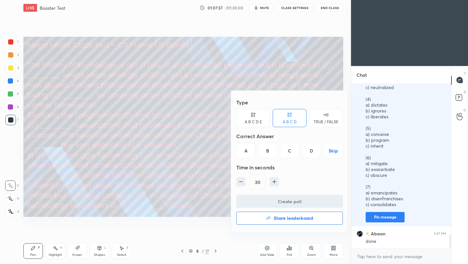
click at [270, 154] on div "B" at bounding box center [267, 151] width 19 height 16
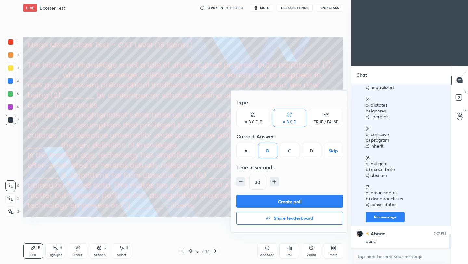
click at [293, 201] on button "Create poll" at bounding box center [289, 201] width 107 height 13
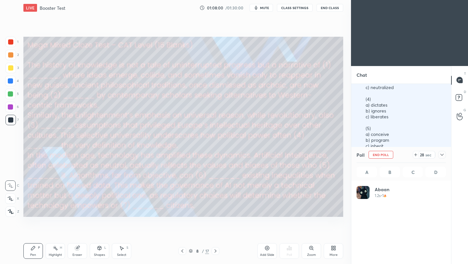
scroll to position [76, 87]
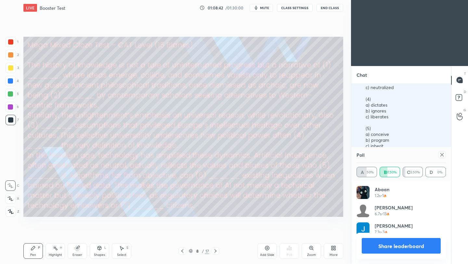
click at [442, 155] on icon at bounding box center [442, 154] width 5 height 5
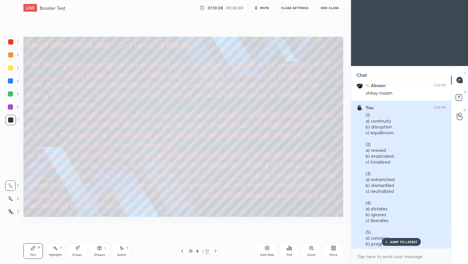
scroll to position [1736, 0]
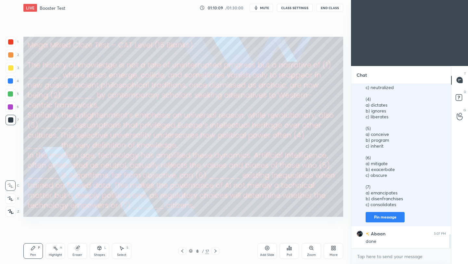
click at [289, 254] on div "Poll" at bounding box center [289, 254] width 5 height 3
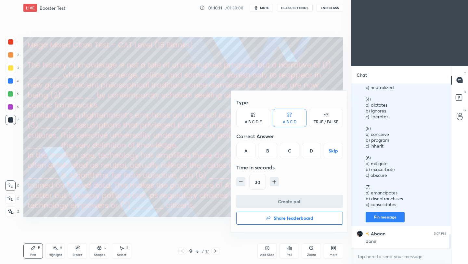
click at [242, 150] on div "A" at bounding box center [245, 151] width 19 height 16
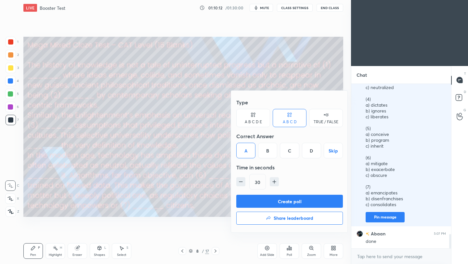
click at [287, 200] on button "Create poll" at bounding box center [289, 201] width 107 height 13
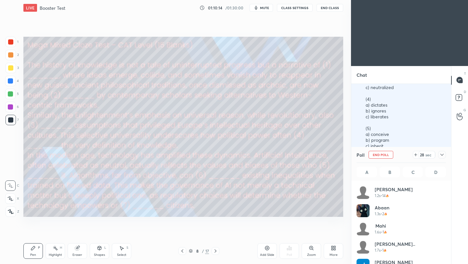
scroll to position [76, 87]
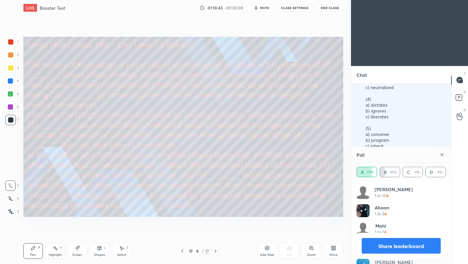
click at [444, 155] on icon at bounding box center [442, 154] width 5 height 5
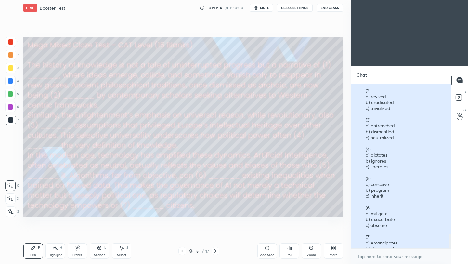
scroll to position [1736, 0]
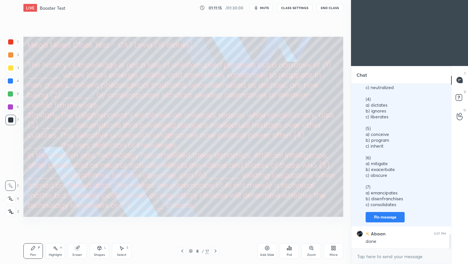
click at [289, 257] on div "Poll" at bounding box center [289, 254] width 5 height 3
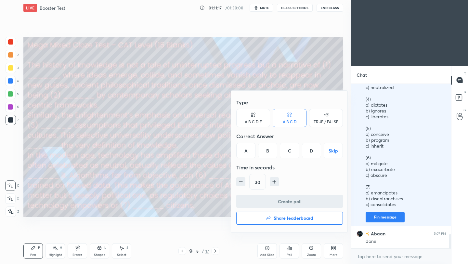
click at [243, 156] on div "A" at bounding box center [245, 151] width 19 height 16
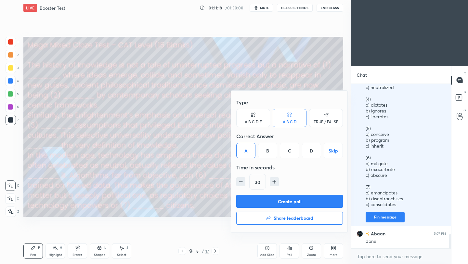
click at [283, 198] on button "Create poll" at bounding box center [289, 201] width 107 height 13
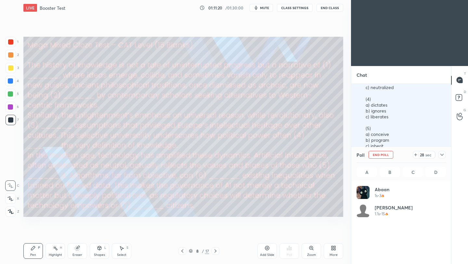
scroll to position [76, 87]
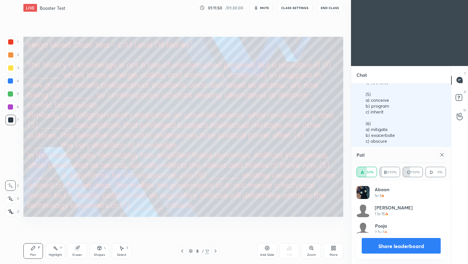
click at [444, 154] on icon at bounding box center [442, 154] width 5 height 5
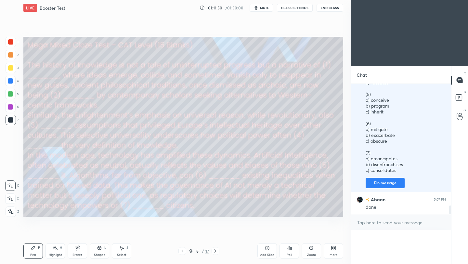
scroll to position [0, 0]
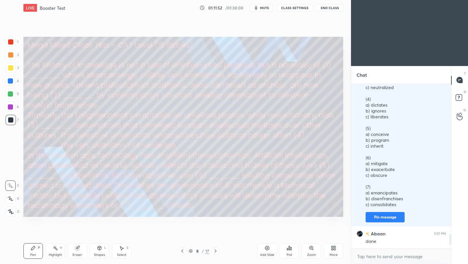
click at [267, 6] on span "mute" at bounding box center [264, 8] width 9 height 5
click at [325, 7] on button "End Class" at bounding box center [330, 8] width 27 height 8
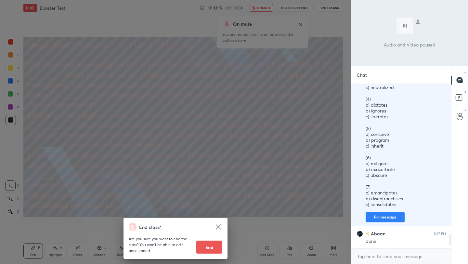
click at [273, 106] on div "End class? Are you sure you want to end the class? You won’t be able to edit on…" at bounding box center [175, 132] width 351 height 264
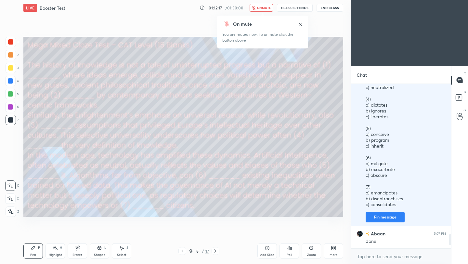
click at [262, 7] on span "unmute" at bounding box center [264, 8] width 14 height 5
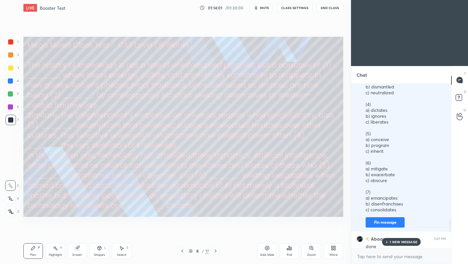
scroll to position [1940, 0]
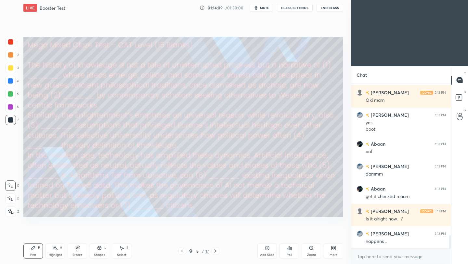
click at [288, 247] on icon at bounding box center [289, 248] width 5 height 5
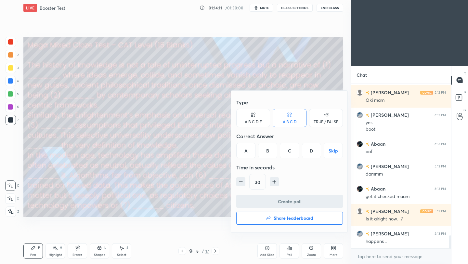
click at [375, 152] on div at bounding box center [234, 132] width 468 height 264
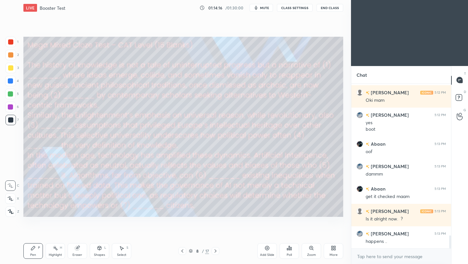
click at [293, 252] on div "Poll" at bounding box center [290, 251] width 20 height 16
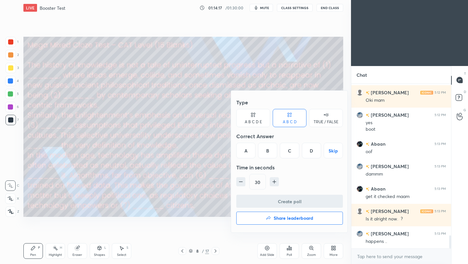
click at [250, 150] on div "A" at bounding box center [245, 151] width 19 height 16
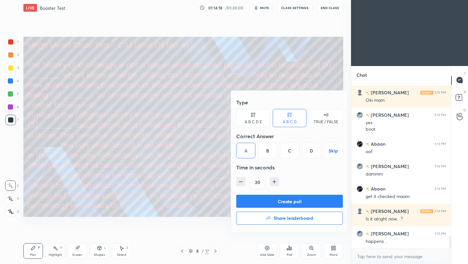
click at [296, 202] on button "Create poll" at bounding box center [289, 201] width 107 height 13
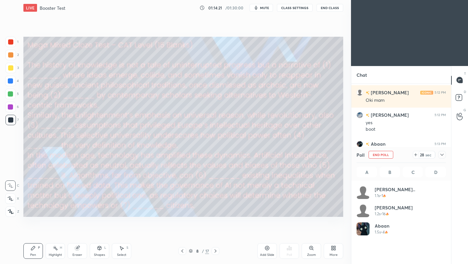
scroll to position [76, 87]
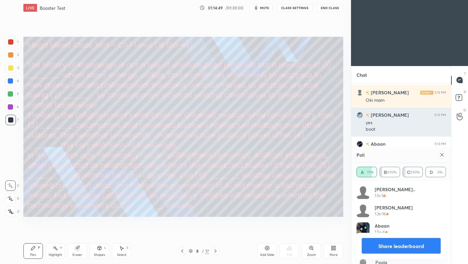
click at [412, 126] on div "yes" at bounding box center [406, 123] width 80 height 7
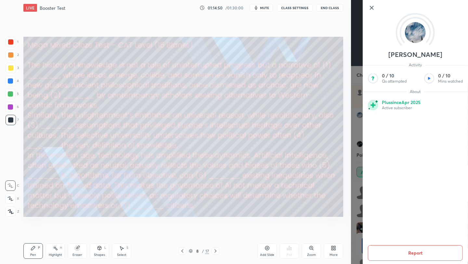
click at [357, 118] on div "[PERSON_NAME] Activity 0 / 10 Qs attempted 0 / 10 Mins watched About Plus since…" at bounding box center [409, 132] width 117 height 264
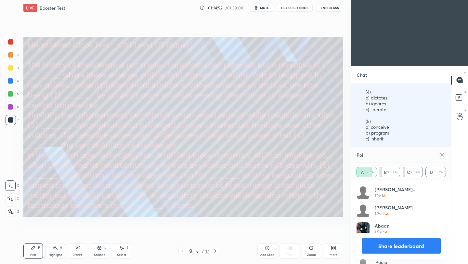
scroll to position [1741, 0]
click at [445, 155] on icon at bounding box center [442, 154] width 5 height 5
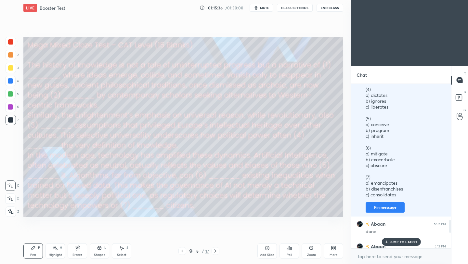
scroll to position [1727, 0]
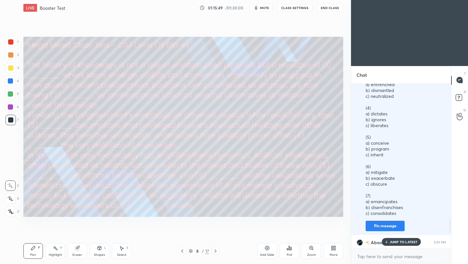
click at [288, 251] on div "Poll" at bounding box center [290, 251] width 20 height 16
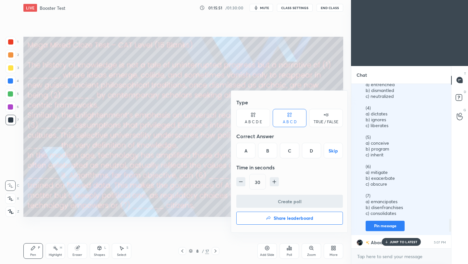
click at [269, 147] on div "B" at bounding box center [267, 151] width 19 height 16
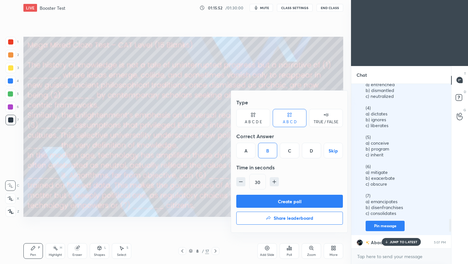
click at [283, 203] on button "Create poll" at bounding box center [289, 201] width 107 height 13
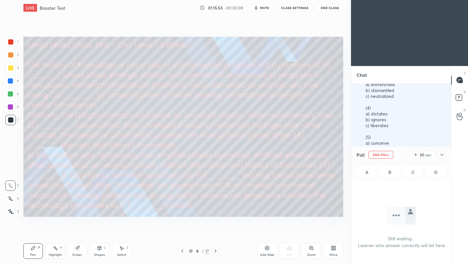
scroll to position [144, 98]
click at [262, 8] on span "mute" at bounding box center [264, 8] width 9 height 5
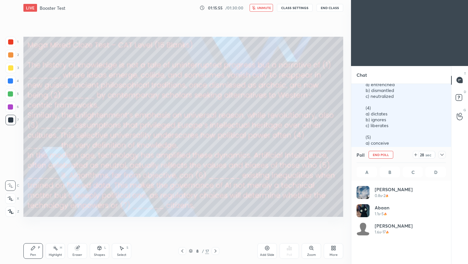
scroll to position [76, 87]
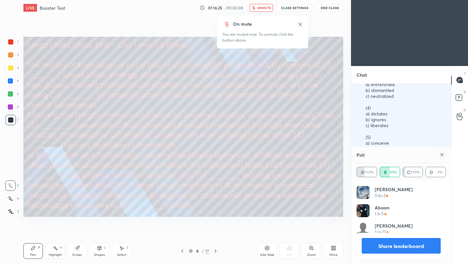
click at [268, 9] on span "unmute" at bounding box center [264, 8] width 14 height 5
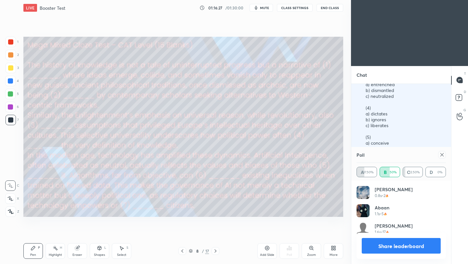
click at [442, 156] on icon at bounding box center [442, 154] width 5 height 5
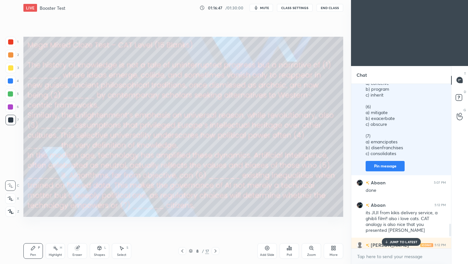
scroll to position [1745, 0]
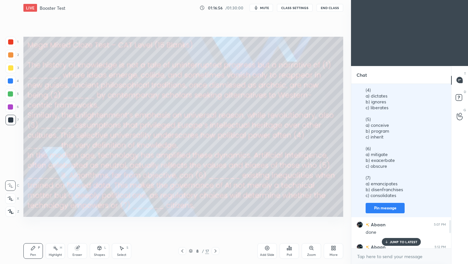
click at [287, 254] on div "Poll" at bounding box center [289, 254] width 5 height 3
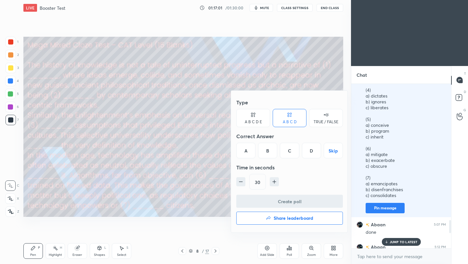
click at [270, 152] on div "B" at bounding box center [267, 151] width 19 height 16
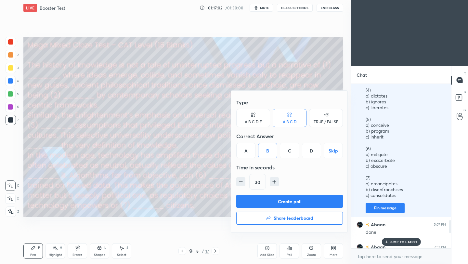
click at [298, 201] on button "Create poll" at bounding box center [289, 201] width 107 height 13
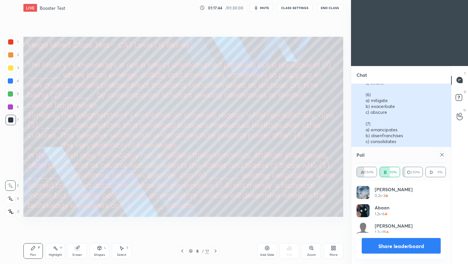
scroll to position [1800, 0]
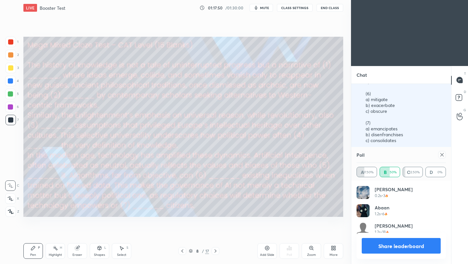
click at [443, 154] on icon at bounding box center [442, 154] width 3 height 3
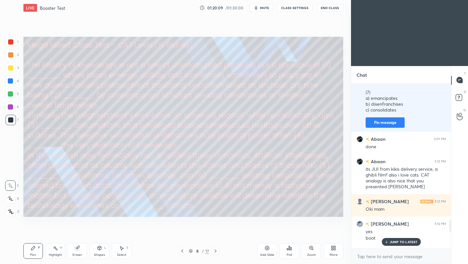
scroll to position [2052, 0]
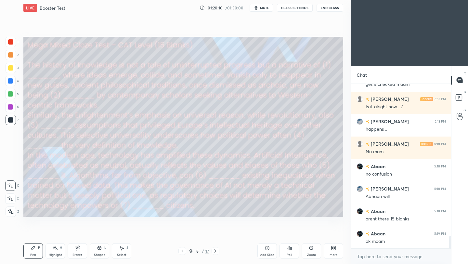
click at [292, 250] on div "Poll" at bounding box center [290, 251] width 20 height 16
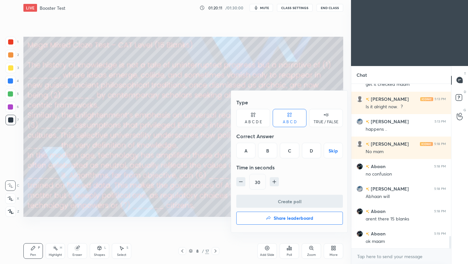
click at [266, 148] on div "B" at bounding box center [267, 151] width 19 height 16
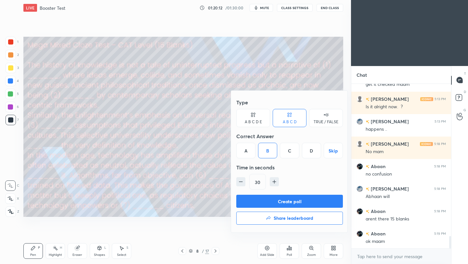
click at [289, 197] on button "Create poll" at bounding box center [289, 201] width 107 height 13
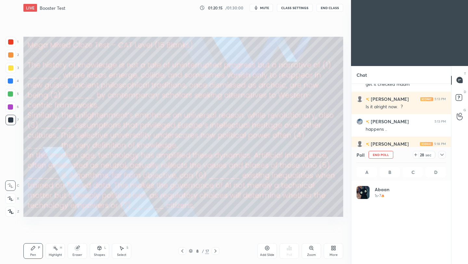
scroll to position [2, 2]
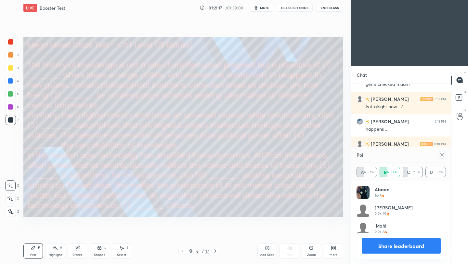
click at [398, 245] on button "Share leaderboard" at bounding box center [401, 246] width 79 height 16
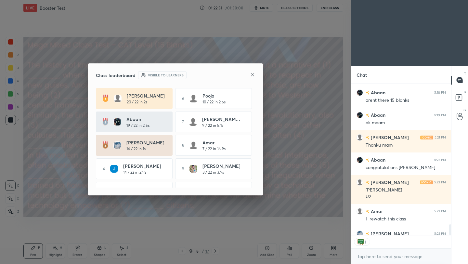
click at [254, 77] on icon at bounding box center [252, 74] width 5 height 5
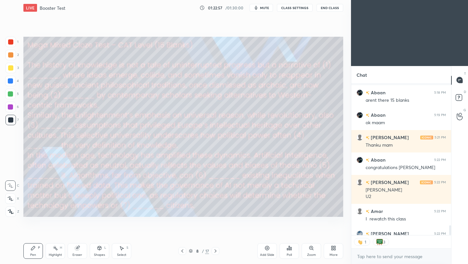
scroll to position [2206, 0]
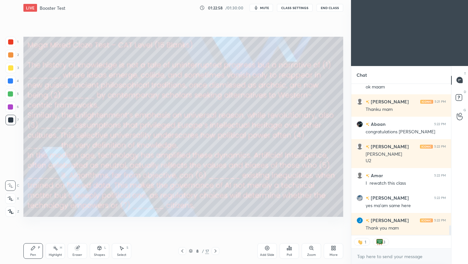
click at [263, 9] on span "mute" at bounding box center [264, 8] width 9 height 5
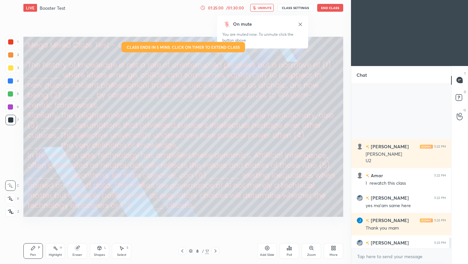
scroll to position [2283, 0]
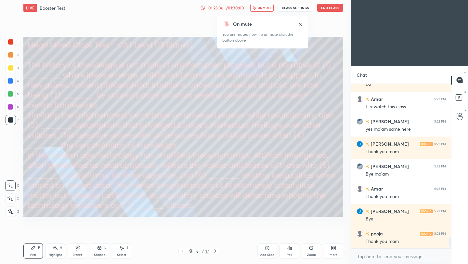
click at [333, 7] on button "End Class" at bounding box center [330, 8] width 26 height 8
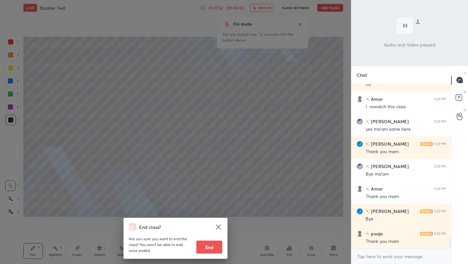
click at [211, 249] on button "End" at bounding box center [209, 247] width 26 height 13
type textarea "x"
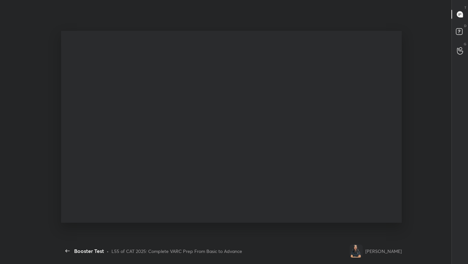
scroll to position [0, 0]
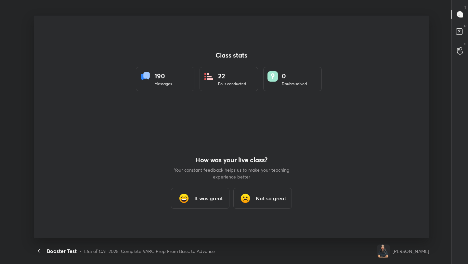
click at [215, 199] on h3 "It was great" at bounding box center [209, 199] width 29 height 8
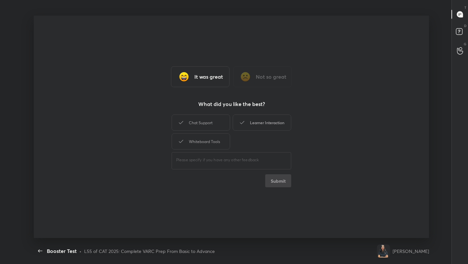
click at [266, 125] on div "Learner Interaction" at bounding box center [262, 122] width 59 height 16
click at [278, 185] on button "Submit" at bounding box center [278, 180] width 26 height 13
